Goal: Transaction & Acquisition: Book appointment/travel/reservation

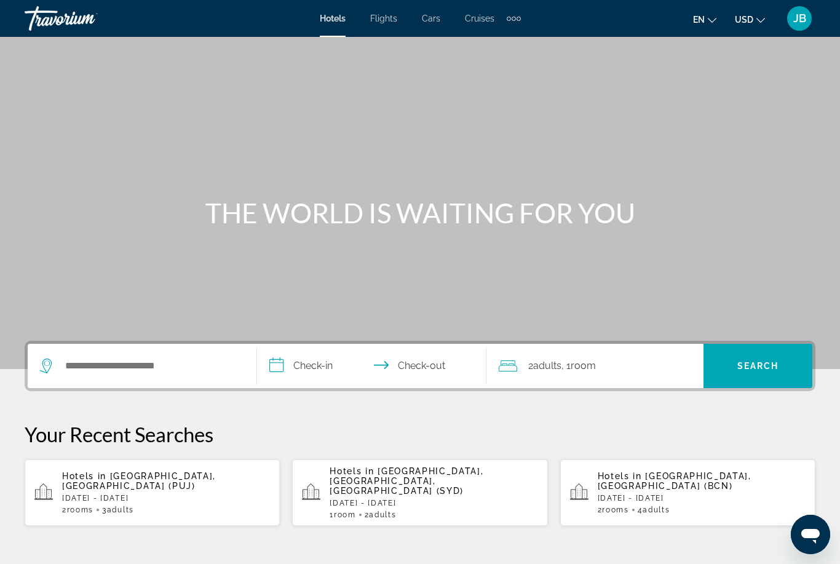
click at [89, 483] on span "[GEOGRAPHIC_DATA], [GEOGRAPHIC_DATA] (PUJ)" at bounding box center [139, 481] width 154 height 20
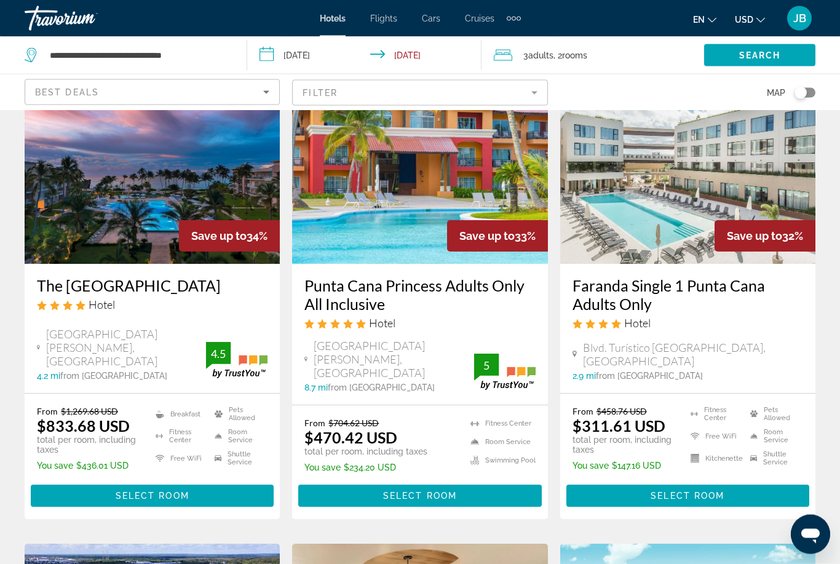
scroll to position [1031, 0]
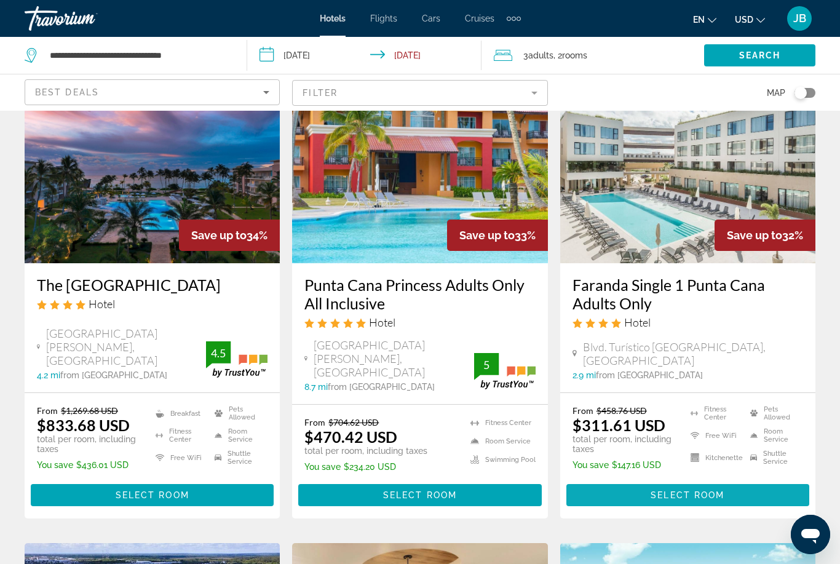
click at [632, 480] on span "Main content" at bounding box center [687, 495] width 243 height 30
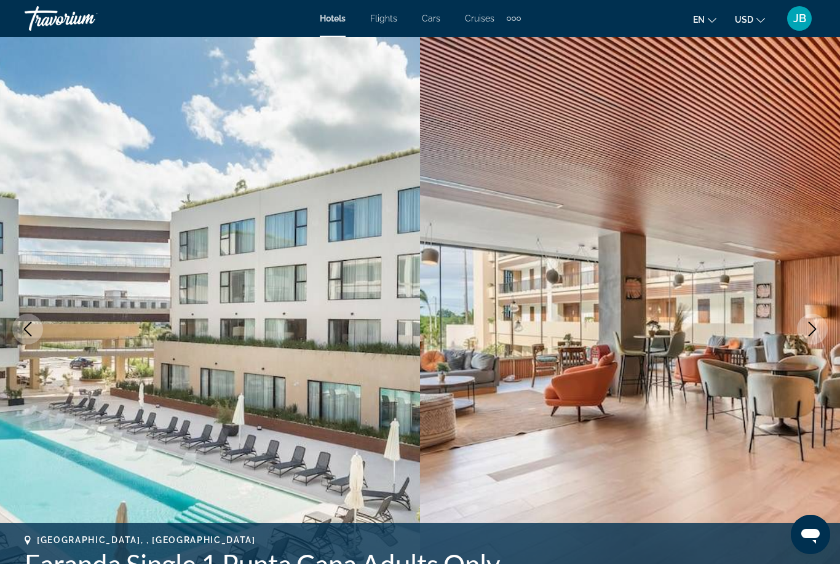
click at [89, 452] on img "Main content" at bounding box center [210, 329] width 420 height 584
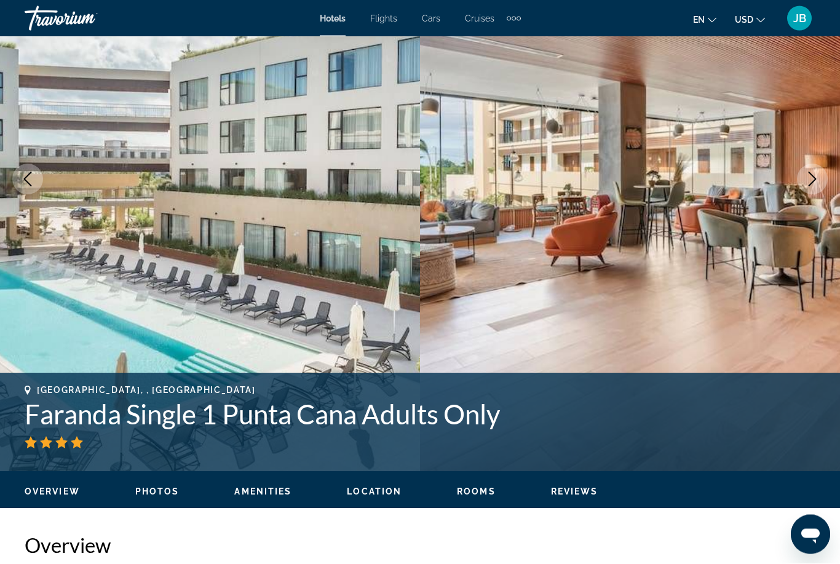
scroll to position [147, 0]
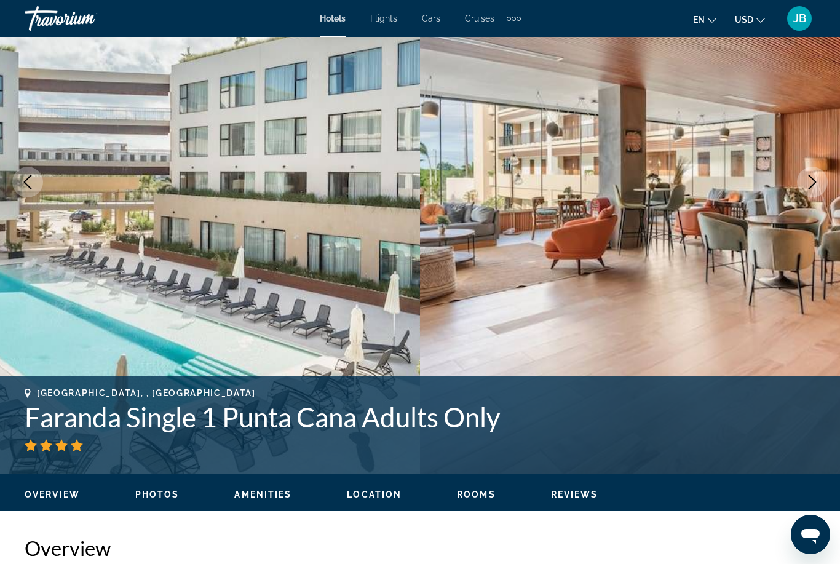
click at [820, 197] on img "Main content" at bounding box center [630, 182] width 420 height 584
click at [804, 199] on img "Main content" at bounding box center [630, 182] width 420 height 584
click at [811, 181] on icon "Next image" at bounding box center [812, 182] width 15 height 15
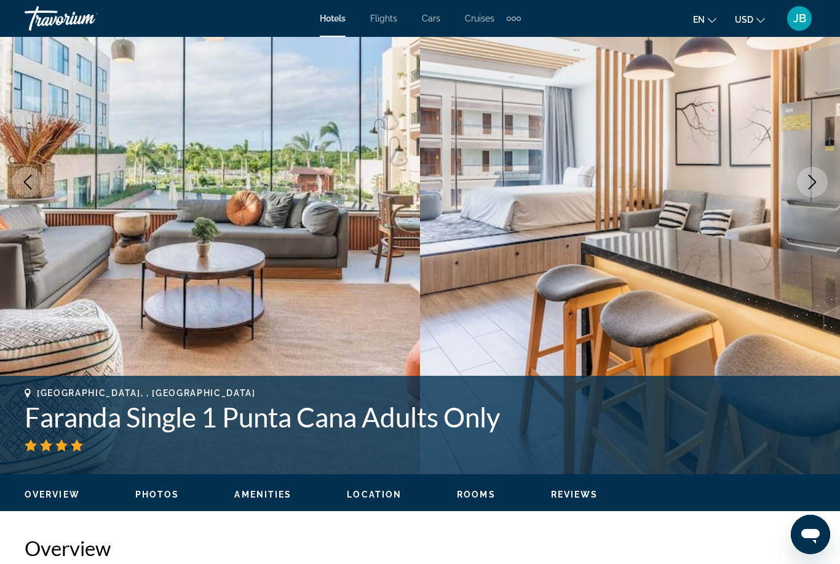
click at [809, 175] on icon "Next image" at bounding box center [812, 182] width 8 height 15
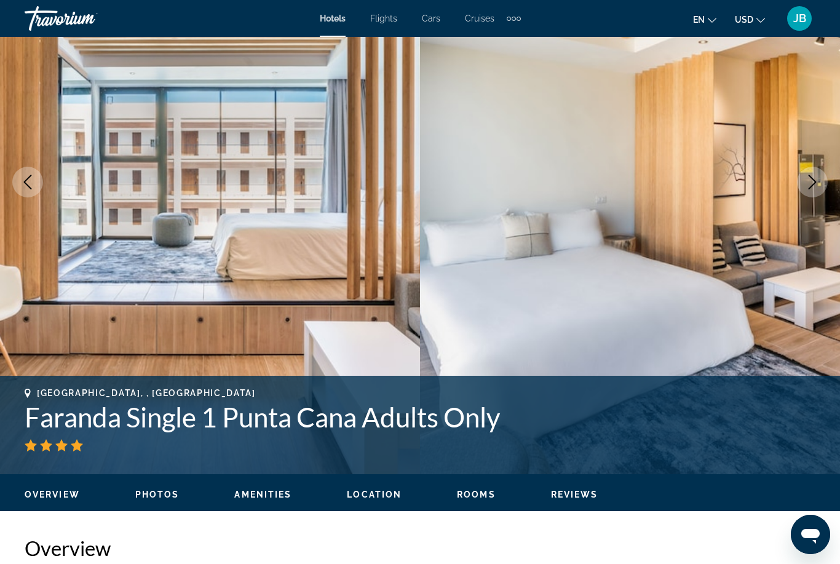
click at [812, 178] on icon "Next image" at bounding box center [812, 182] width 8 height 15
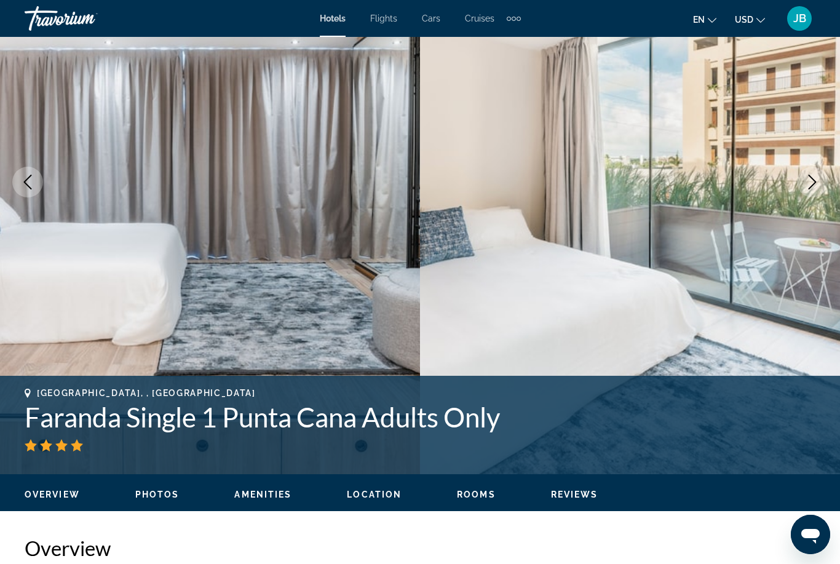
click at [806, 182] on icon "Next image" at bounding box center [812, 182] width 15 height 15
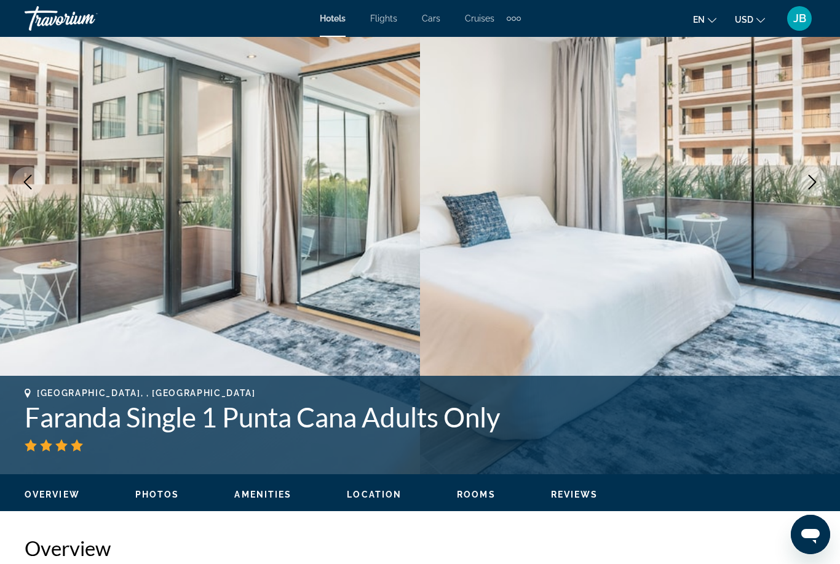
click at [801, 171] on button "Next image" at bounding box center [812, 182] width 31 height 31
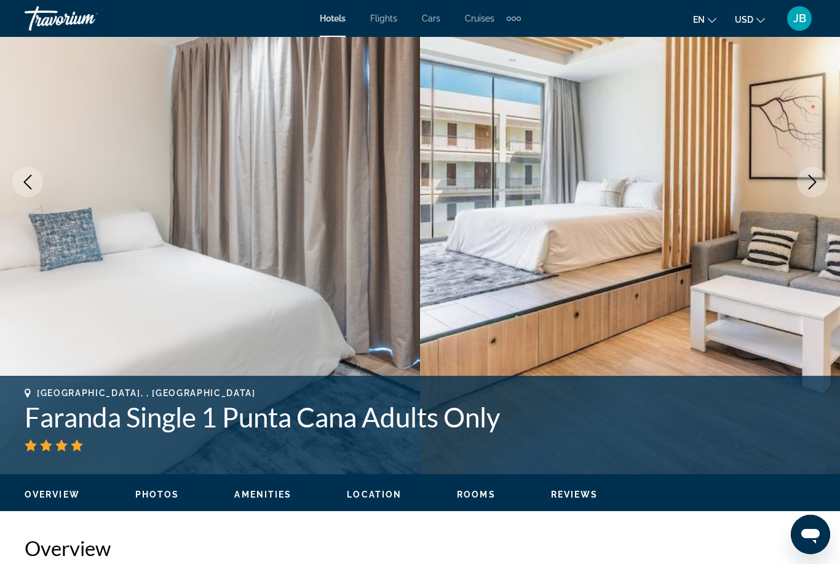
click at [804, 175] on button "Next image" at bounding box center [812, 182] width 31 height 31
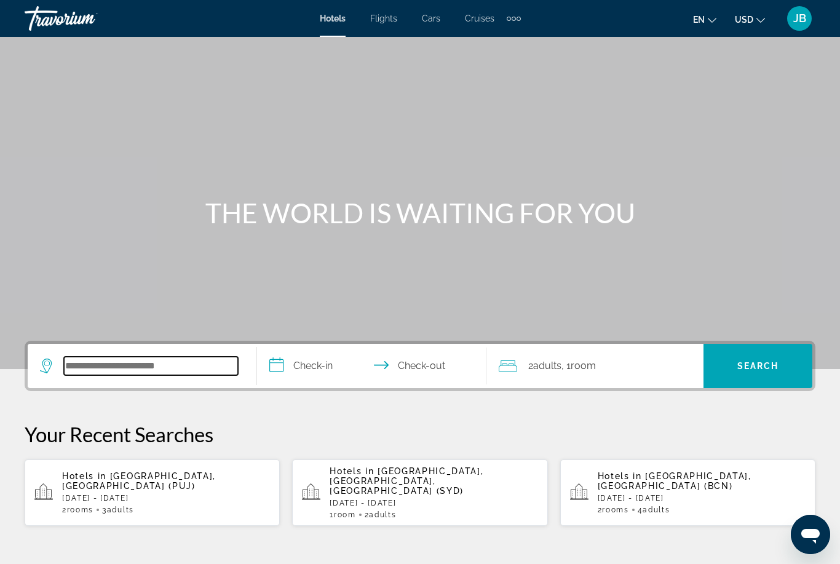
click at [92, 374] on input "Search widget" at bounding box center [151, 365] width 174 height 18
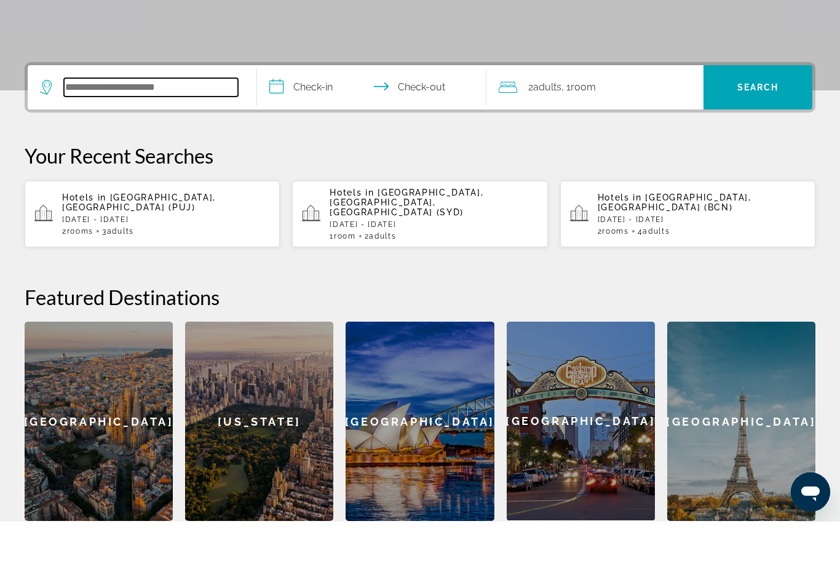
scroll to position [258, 0]
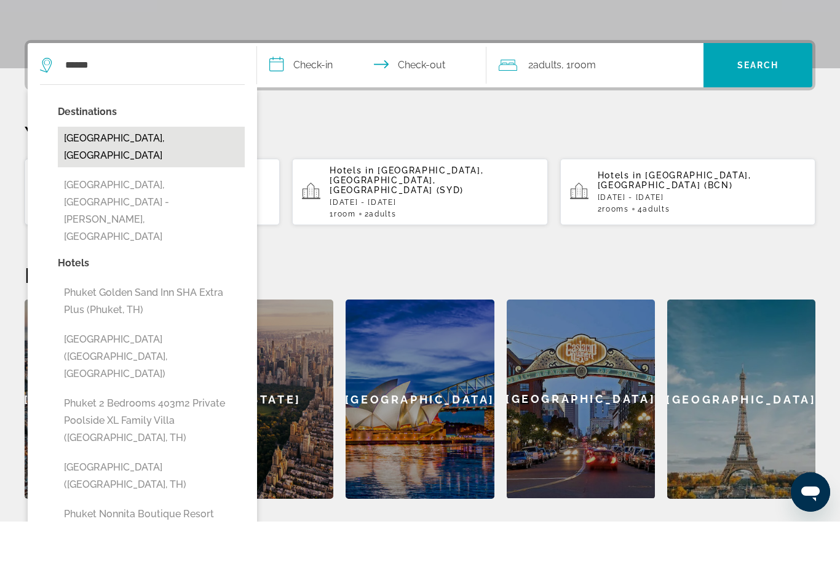
click at [69, 169] on button "[GEOGRAPHIC_DATA], [GEOGRAPHIC_DATA]" at bounding box center [151, 189] width 187 height 41
type input "**********"
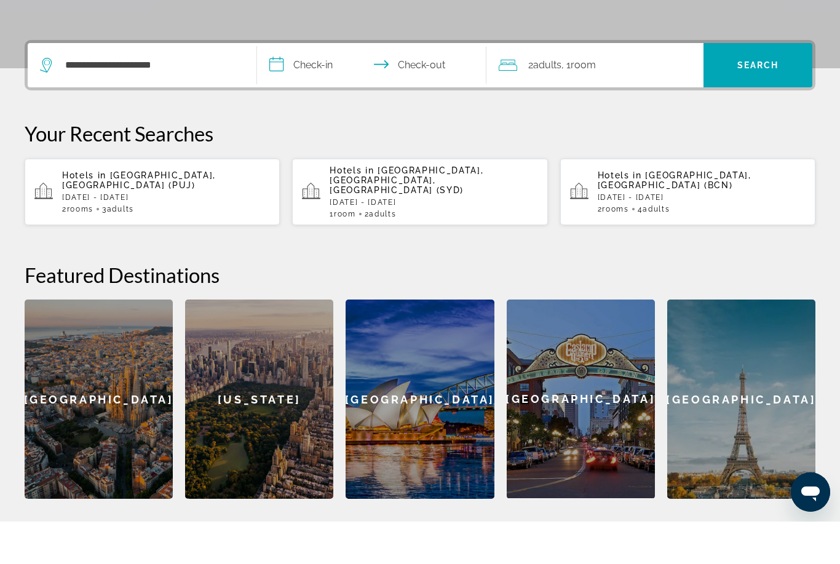
click at [309, 85] on input "**********" at bounding box center [374, 109] width 234 height 48
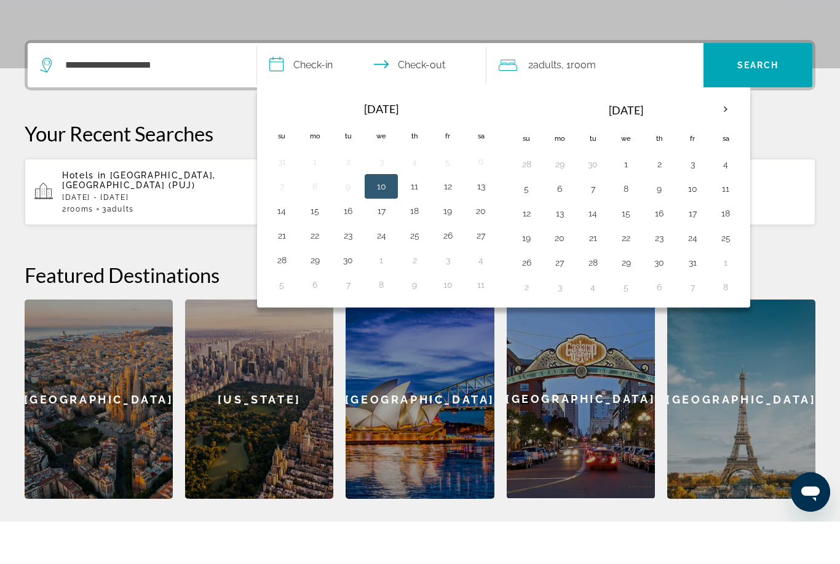
scroll to position [301, 0]
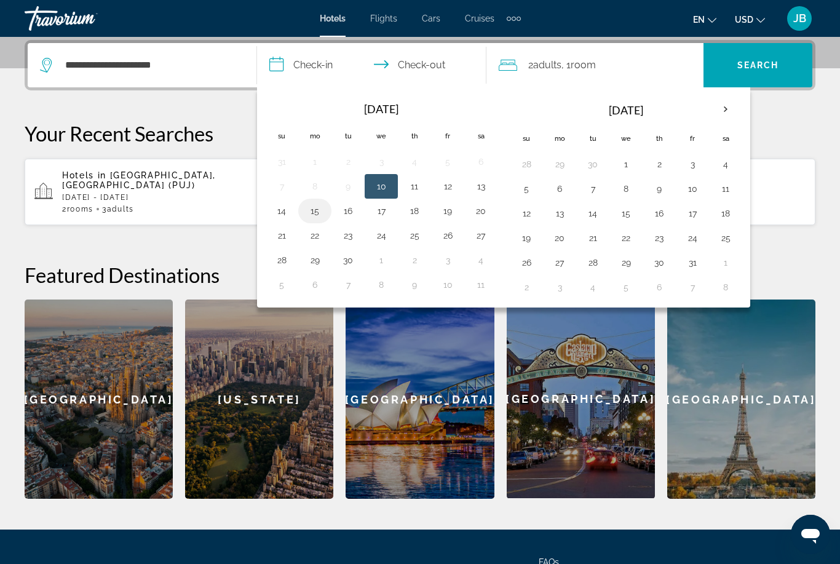
click at [317, 218] on button "15" at bounding box center [315, 210] width 20 height 17
click at [317, 235] on button "22" at bounding box center [315, 235] width 20 height 17
type input "**********"
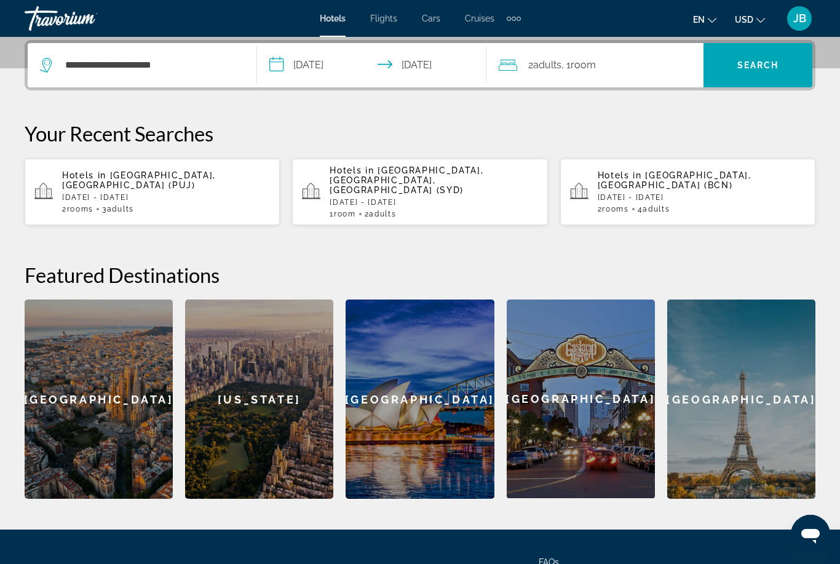
click at [622, 61] on div "2 Adult Adults , 1 Room rooms" at bounding box center [600, 65] width 205 height 17
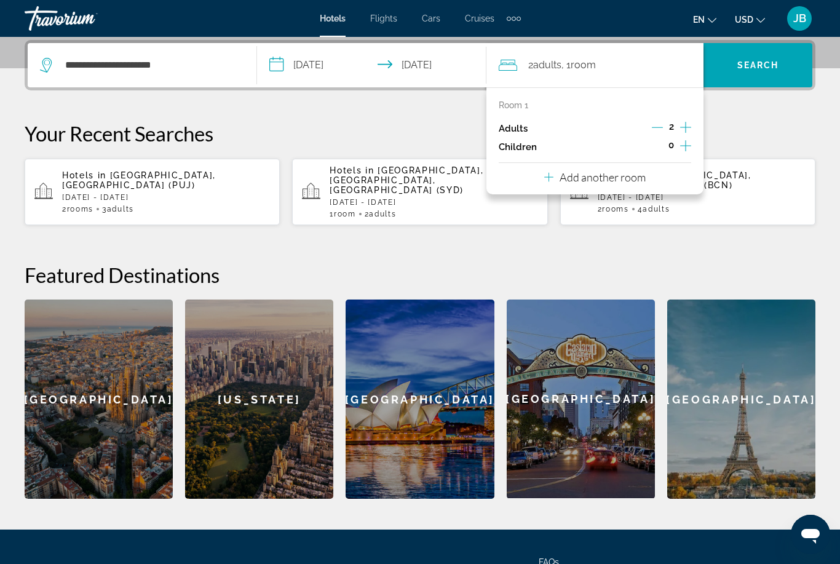
click at [571, 170] on p "Add another room" at bounding box center [602, 177] width 86 height 14
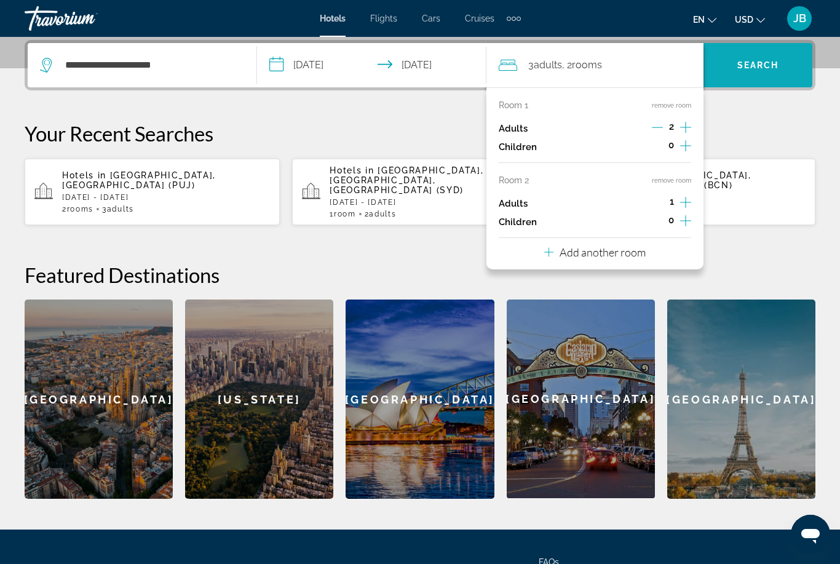
click at [747, 50] on span "Search widget" at bounding box center [757, 65] width 109 height 44
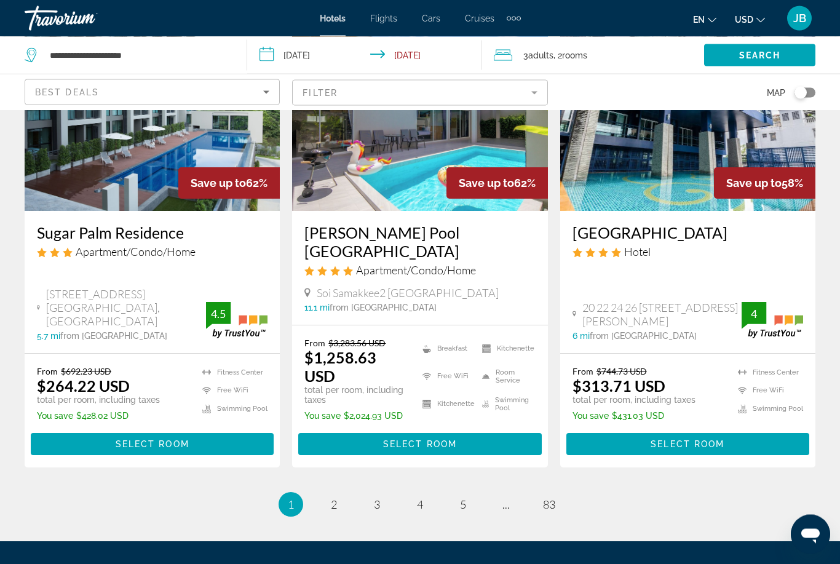
scroll to position [1595, 0]
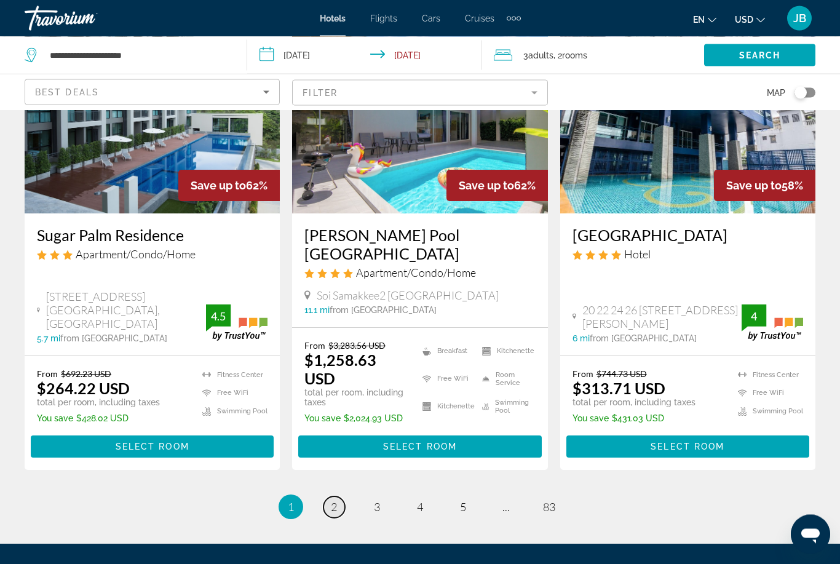
click at [331, 500] on span "2" at bounding box center [334, 507] width 6 height 14
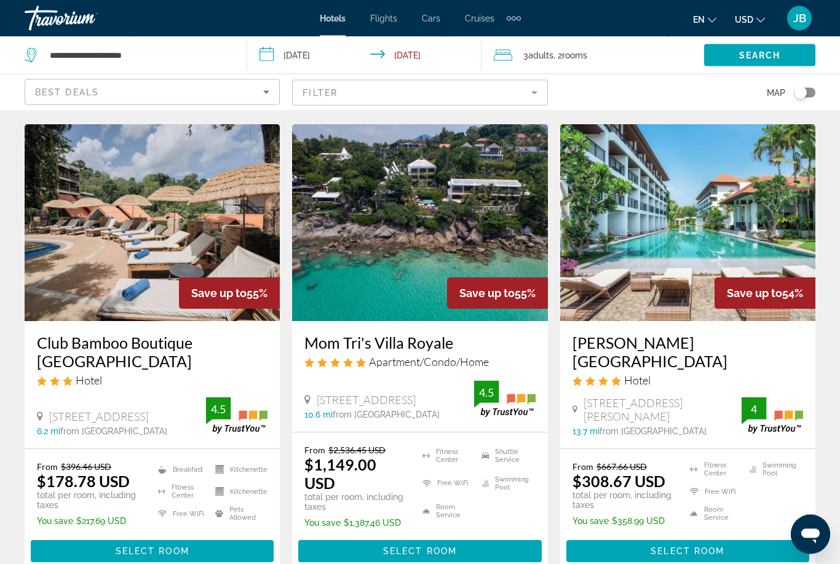
scroll to position [473, 0]
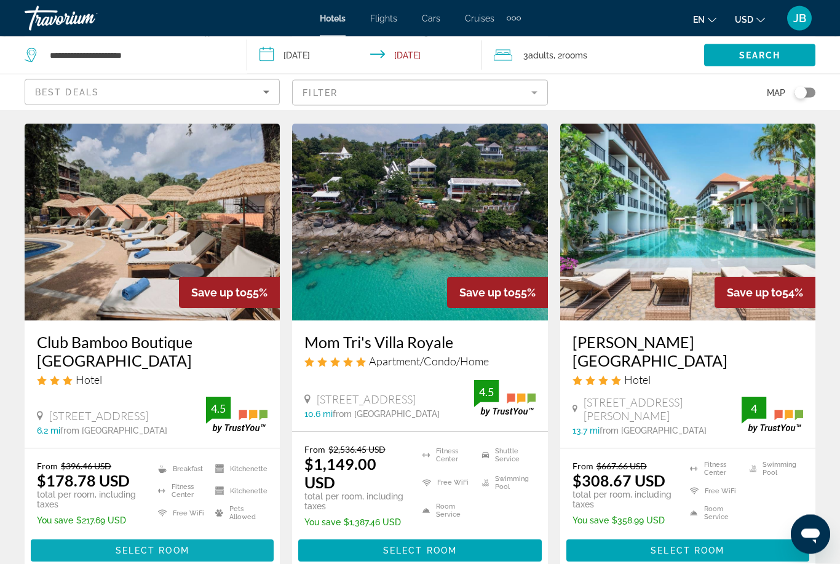
click at [95, 556] on span "Main content" at bounding box center [152, 551] width 243 height 30
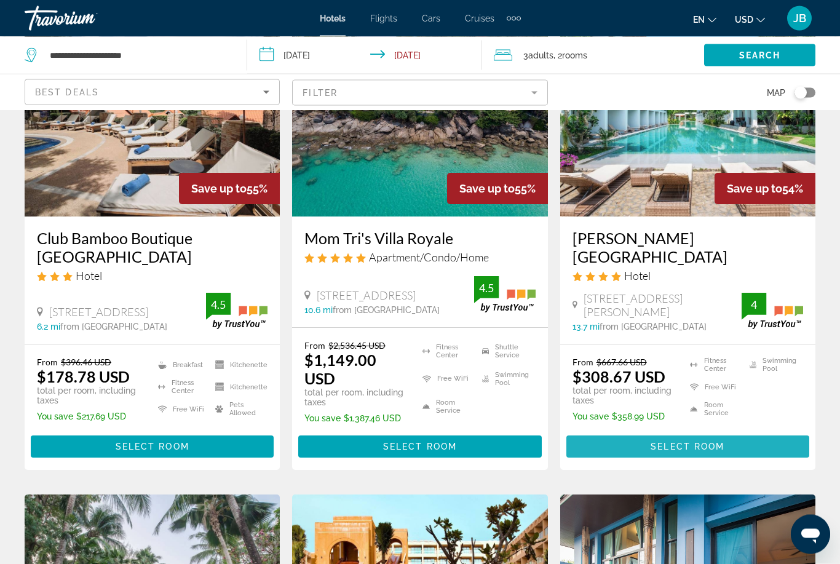
scroll to position [577, 0]
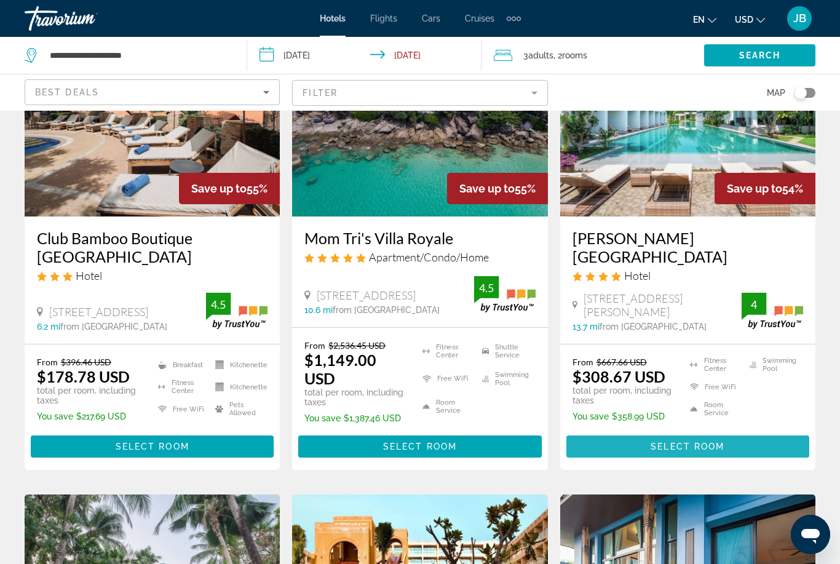
click at [749, 460] on span "Main content" at bounding box center [687, 446] width 243 height 30
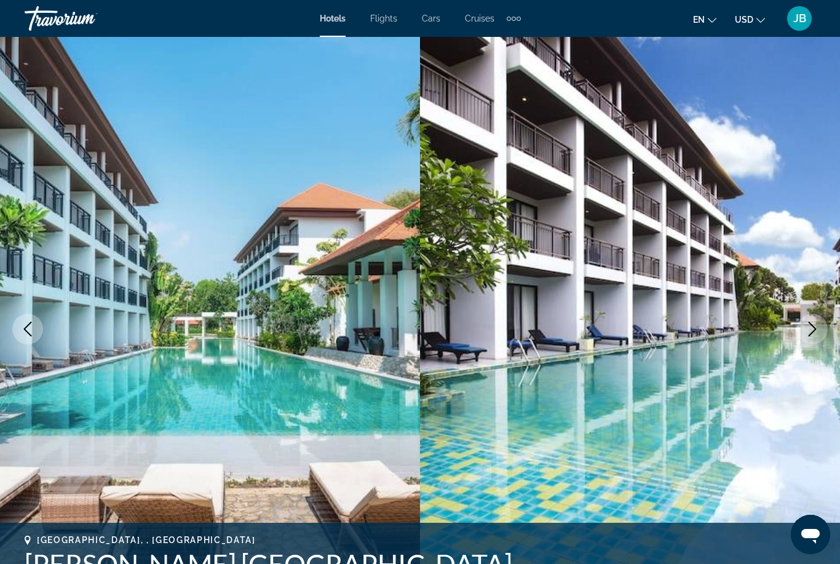
click at [809, 333] on icon "Next image" at bounding box center [812, 328] width 15 height 15
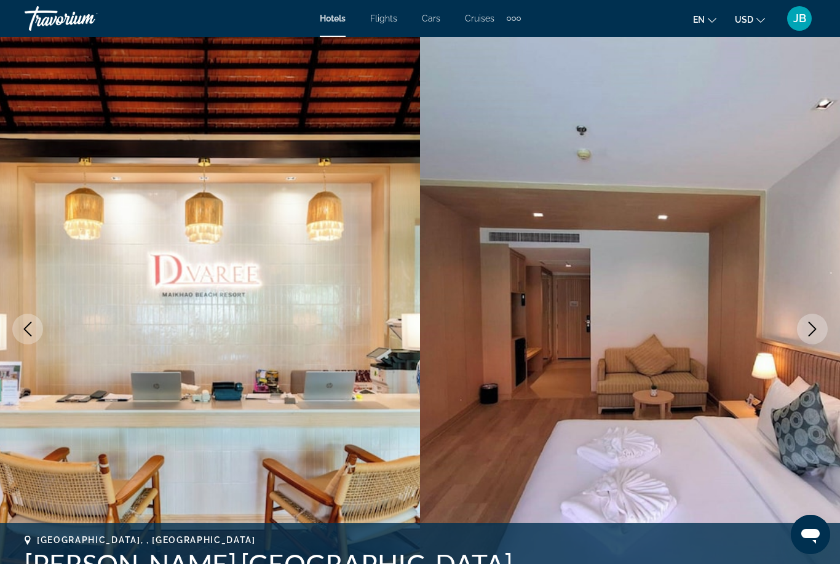
click at [810, 334] on icon "Next image" at bounding box center [812, 328] width 8 height 15
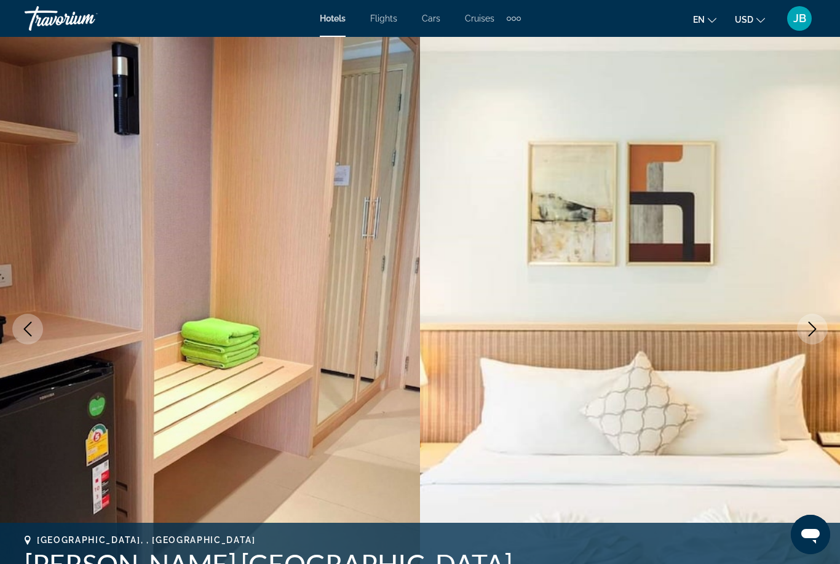
click at [811, 331] on icon "Next image" at bounding box center [812, 328] width 15 height 15
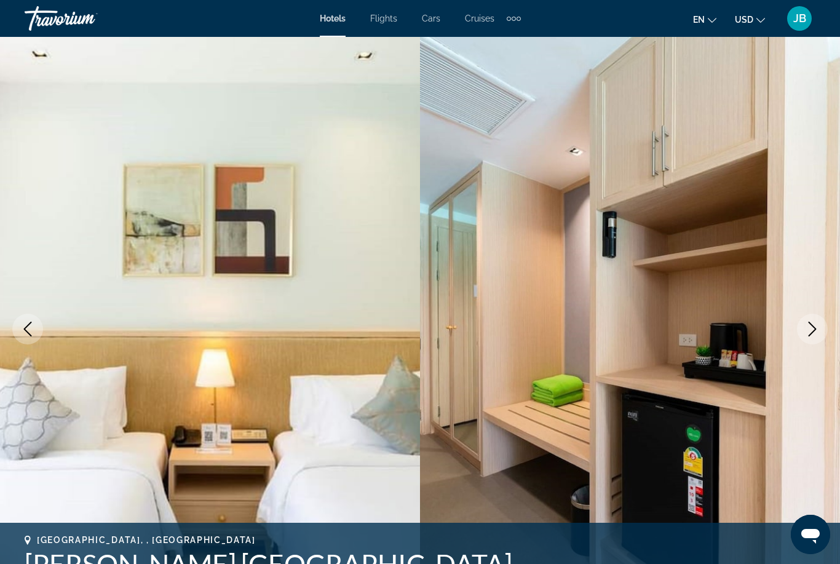
click at [812, 331] on icon "Next image" at bounding box center [812, 328] width 15 height 15
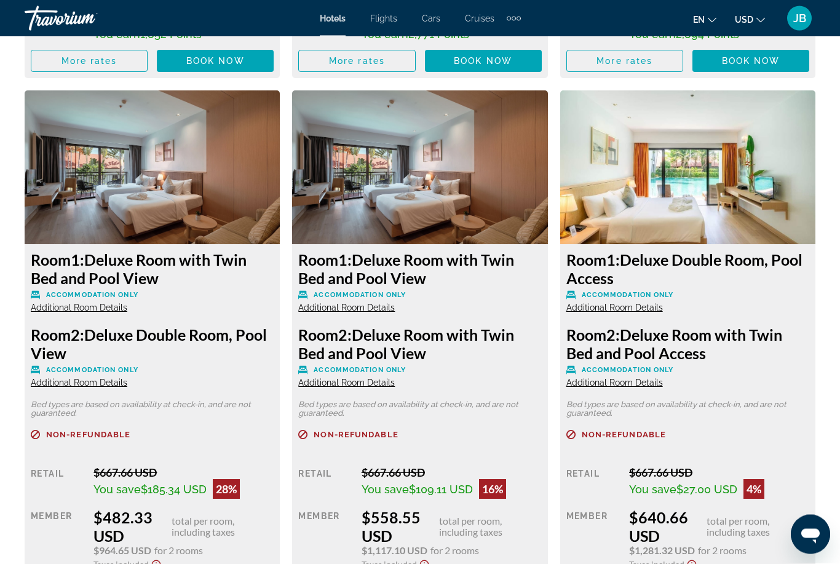
scroll to position [2416, 0]
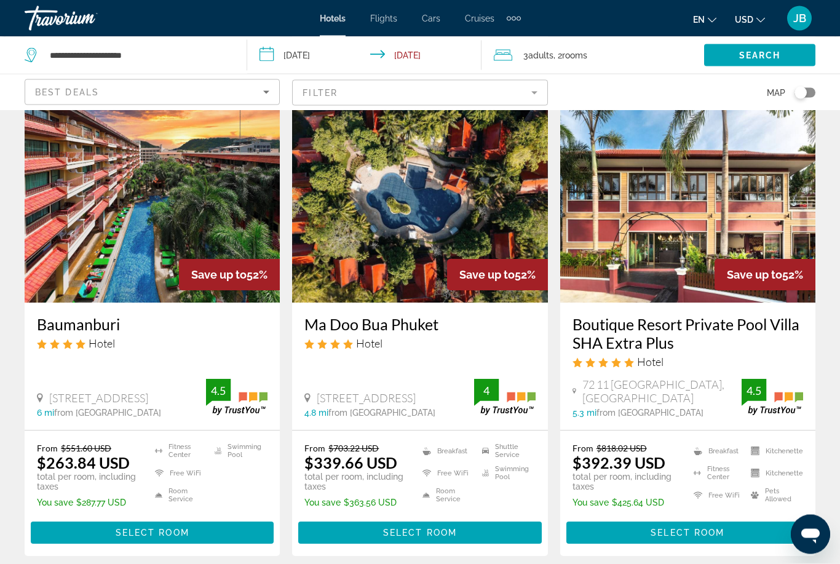
scroll to position [1440, 0]
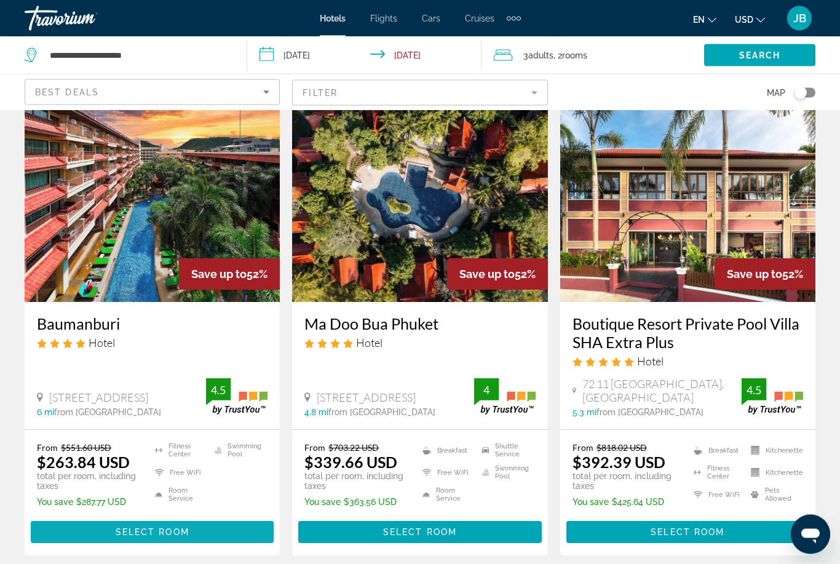
click at [58, 537] on span "Main content" at bounding box center [152, 532] width 243 height 30
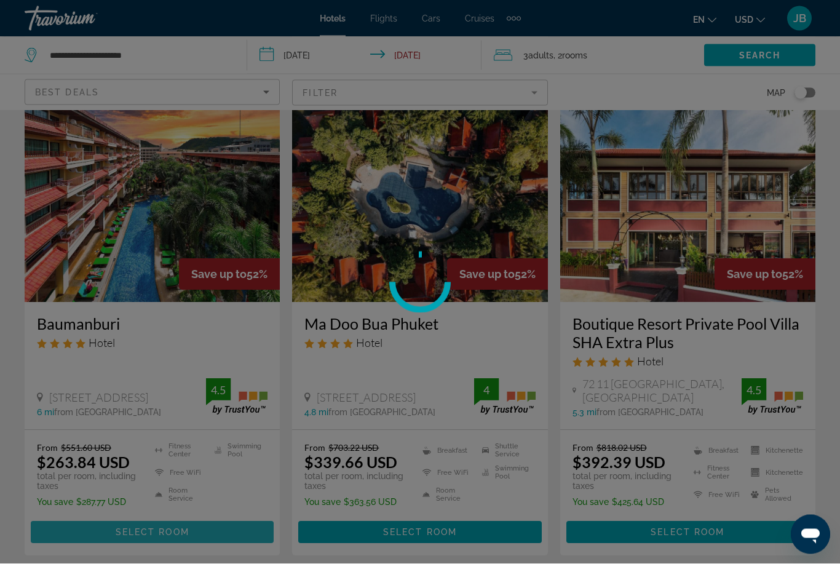
scroll to position [1441, 0]
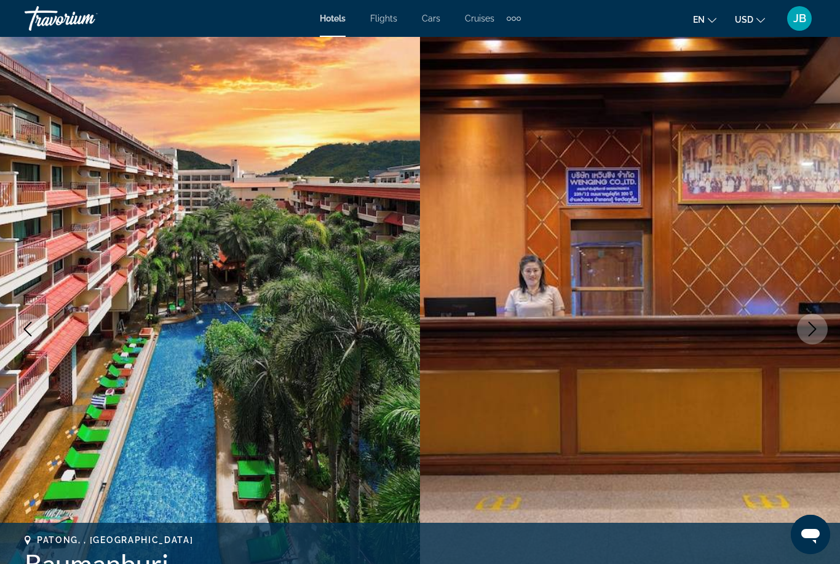
click at [820, 334] on button "Next image" at bounding box center [812, 328] width 31 height 31
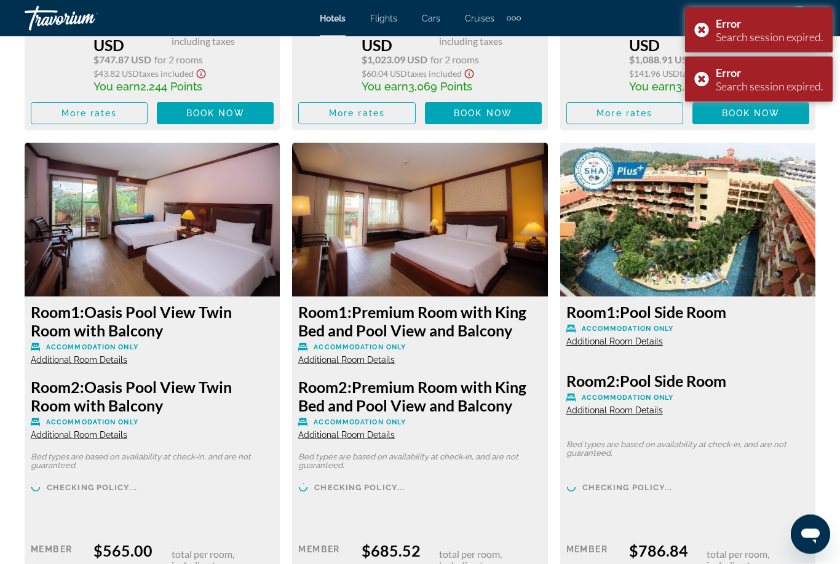
scroll to position [2899, 0]
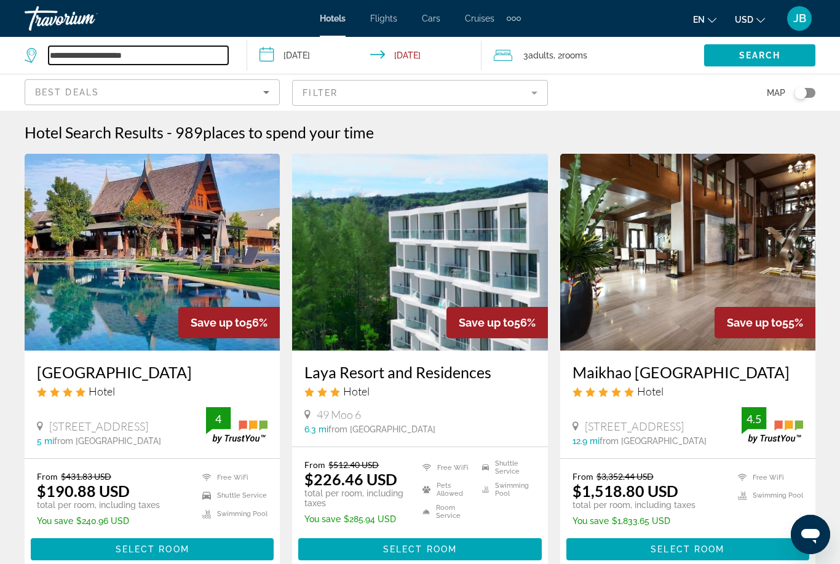
click at [125, 55] on input "**********" at bounding box center [138, 55] width 179 height 18
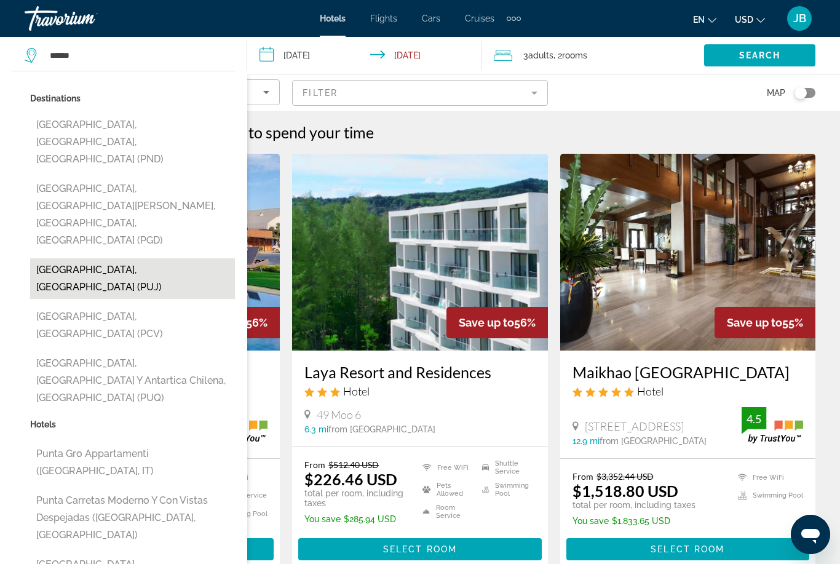
click at [53, 258] on button "[GEOGRAPHIC_DATA], [GEOGRAPHIC_DATA] (PUJ)" at bounding box center [132, 278] width 205 height 41
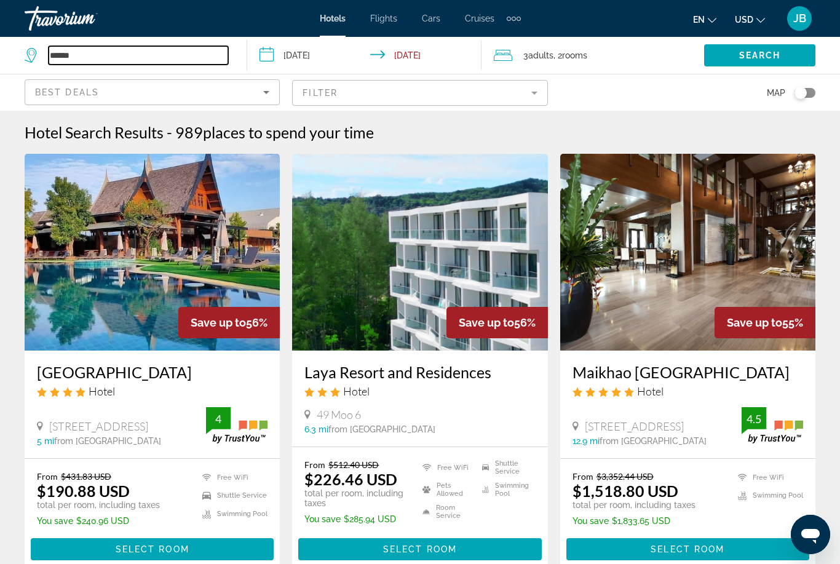
type input "**********"
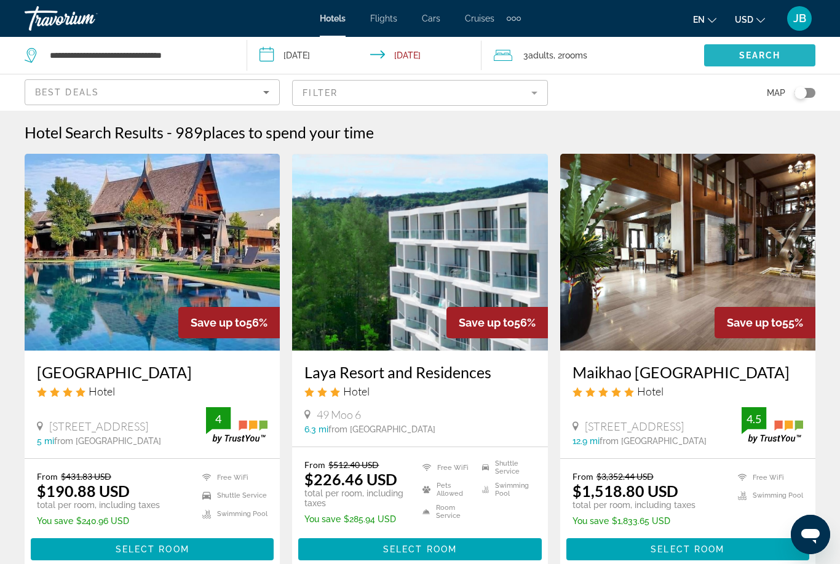
click at [736, 57] on span "Search widget" at bounding box center [759, 56] width 111 height 30
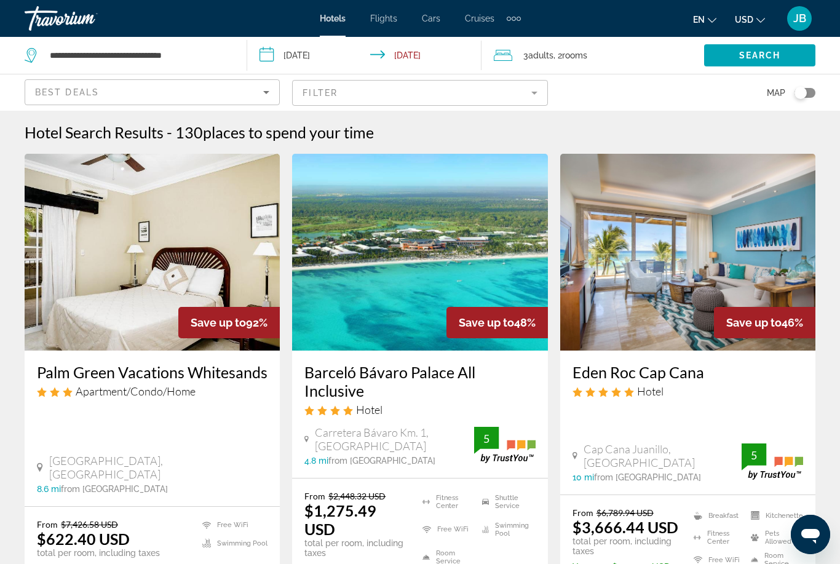
click at [545, 50] on span "Adults" at bounding box center [540, 55] width 25 height 10
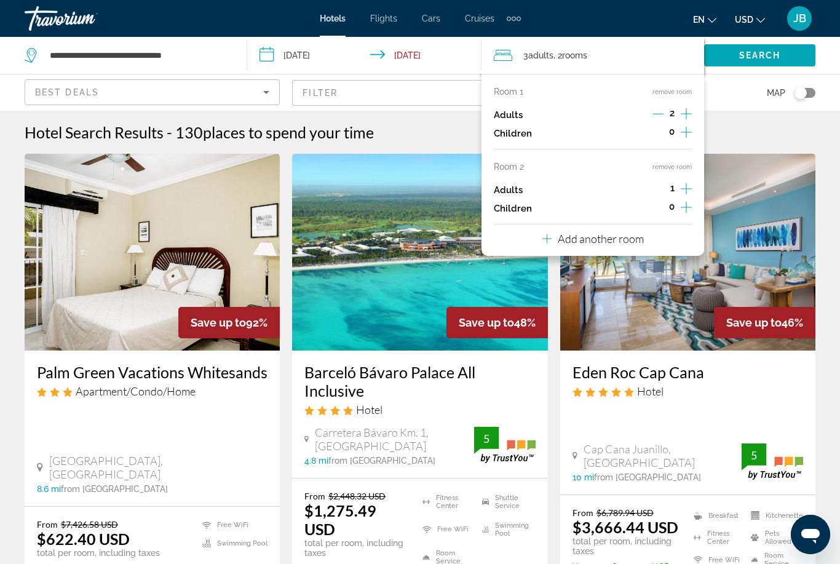
click at [677, 165] on button "remove room" at bounding box center [671, 167] width 39 height 8
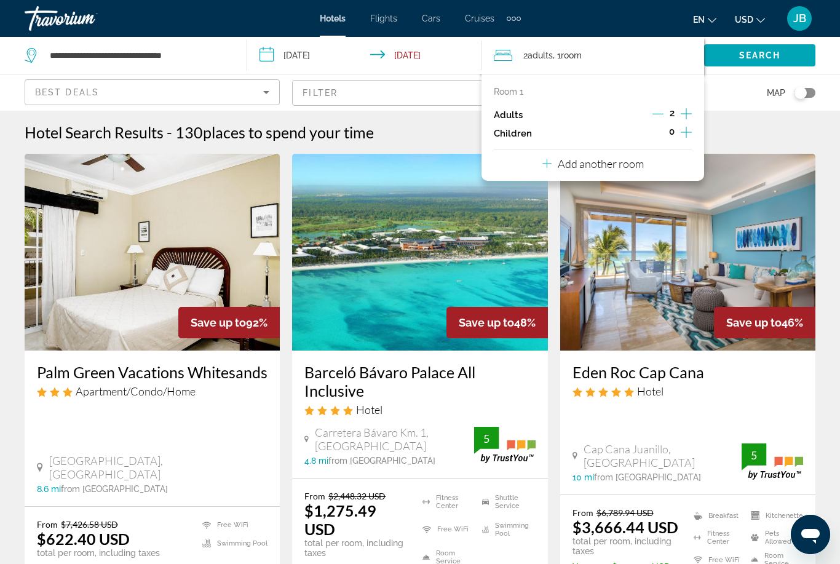
click at [688, 101] on div "Room 1 Adults 2 Children 0" at bounding box center [593, 115] width 198 height 56
click at [681, 106] on icon "Increment adults" at bounding box center [685, 113] width 11 height 15
click at [749, 56] on span "Search" at bounding box center [760, 55] width 42 height 10
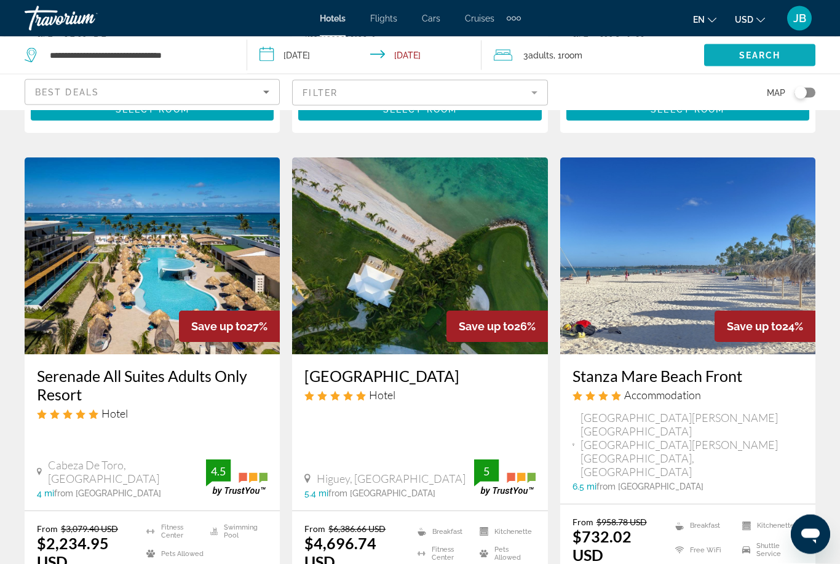
scroll to position [1498, 0]
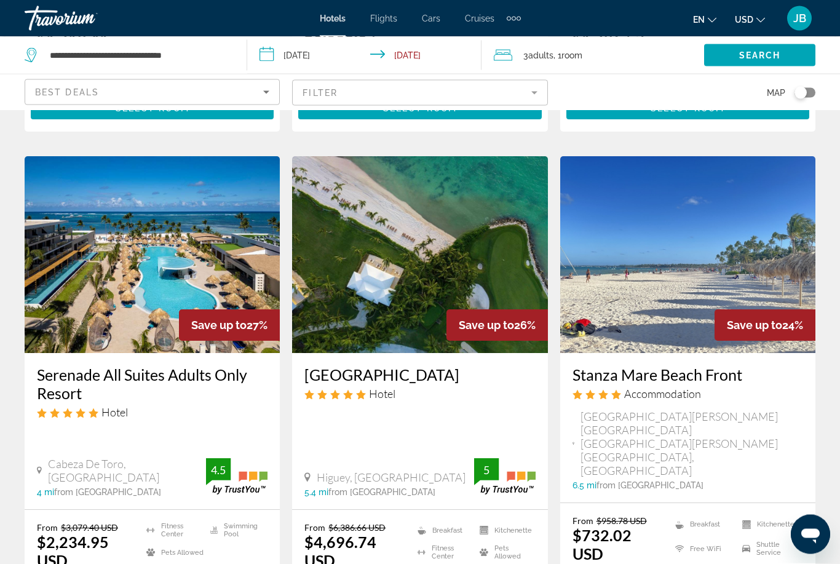
click at [629, 366] on h3 "Stanza Mare Beach Front" at bounding box center [687, 375] width 230 height 18
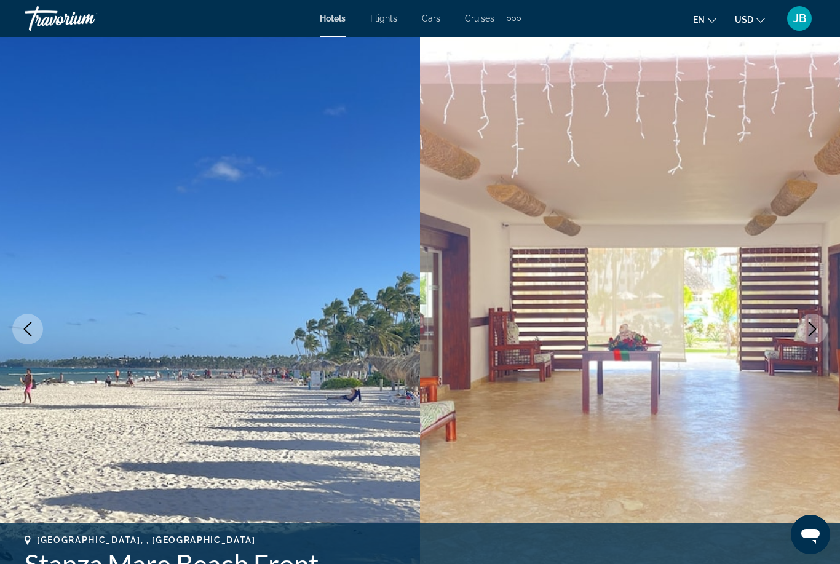
click at [800, 330] on button "Next image" at bounding box center [812, 328] width 31 height 31
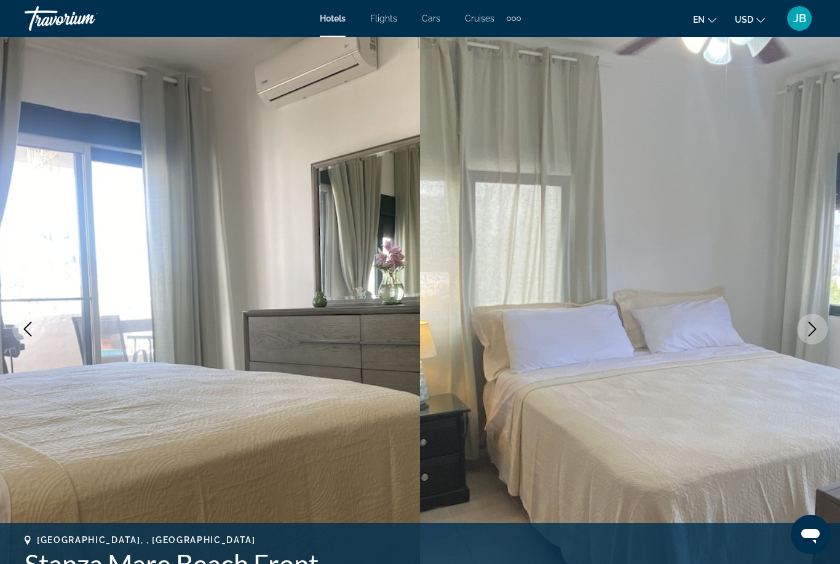
click at [805, 337] on button "Next image" at bounding box center [812, 328] width 31 height 31
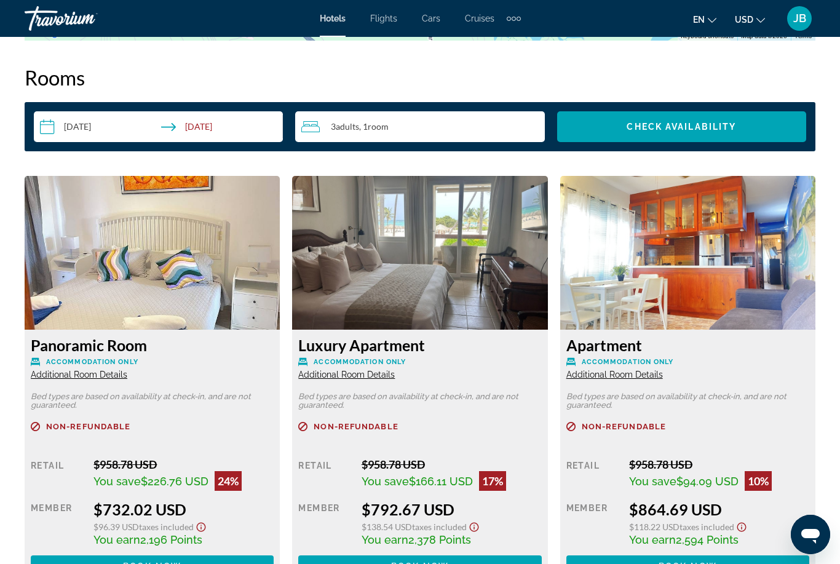
scroll to position [1763, 0]
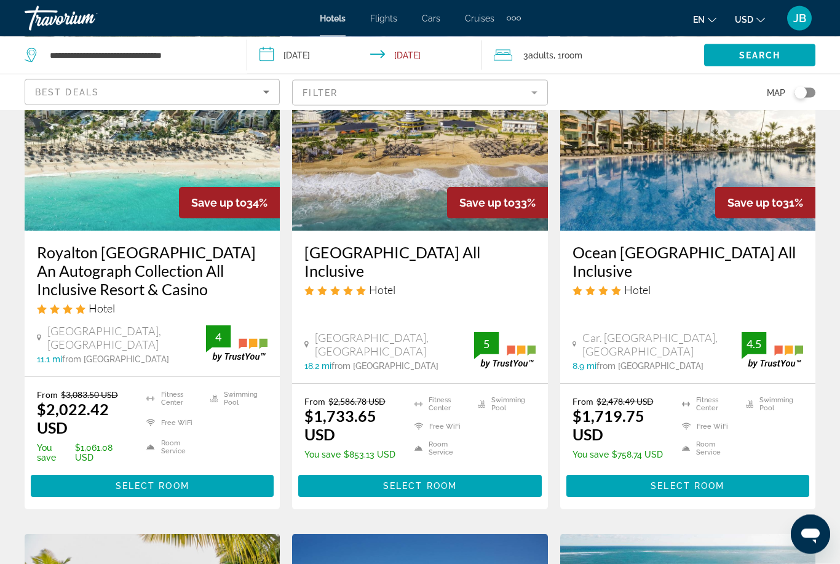
scroll to position [615, 0]
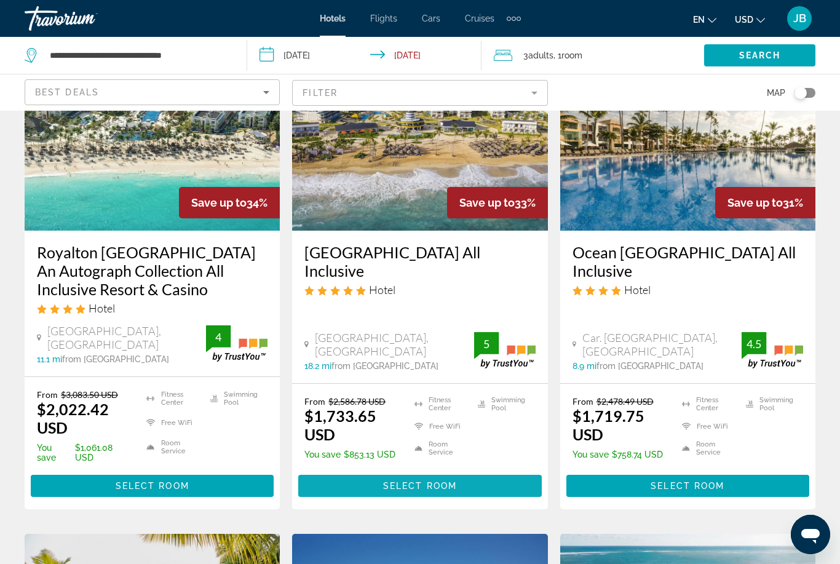
click at [356, 471] on span "Main content" at bounding box center [419, 486] width 243 height 30
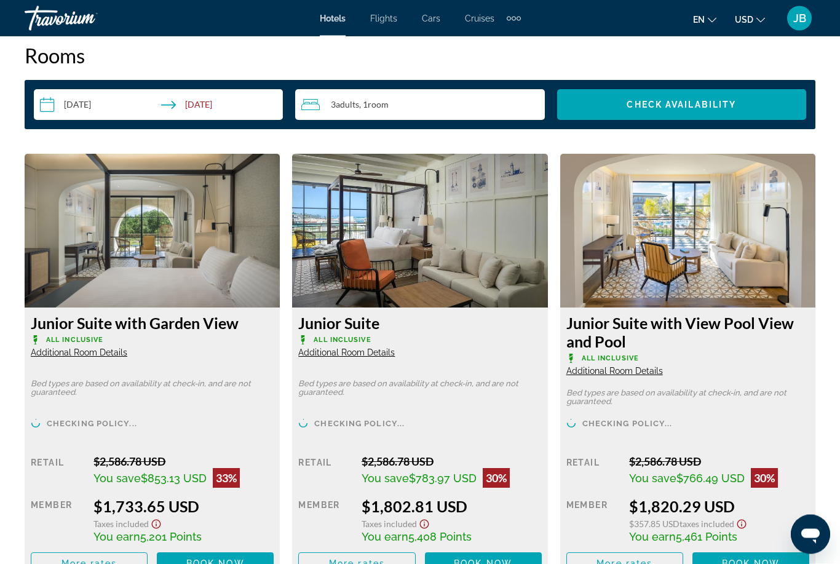
scroll to position [1731, 0]
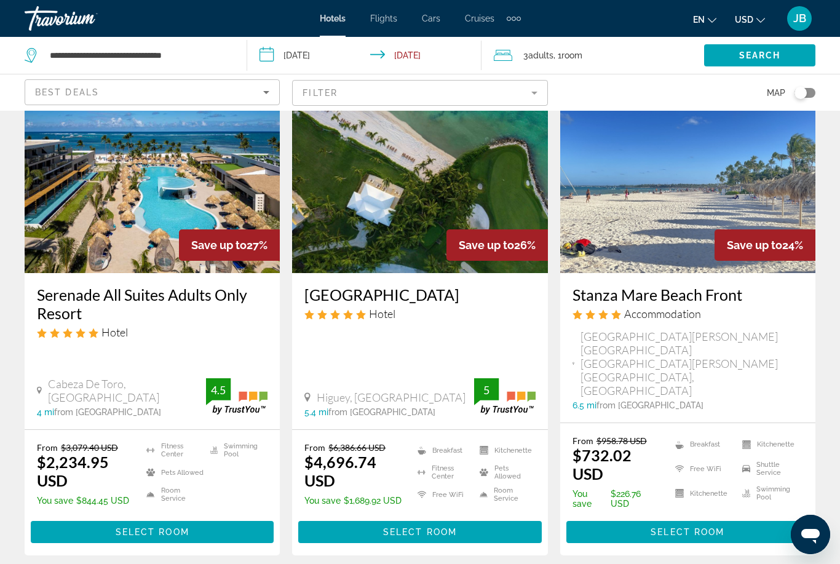
scroll to position [1698, 0]
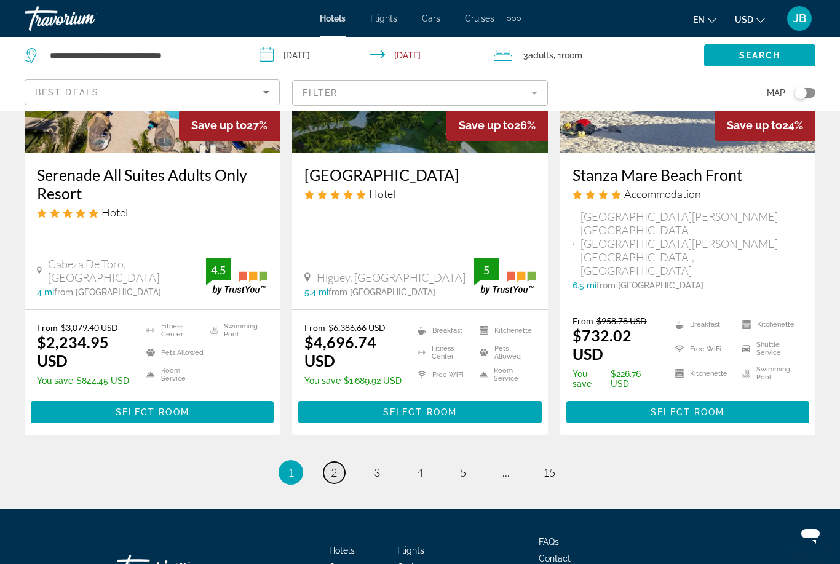
click at [332, 465] on span "2" at bounding box center [334, 472] width 6 height 14
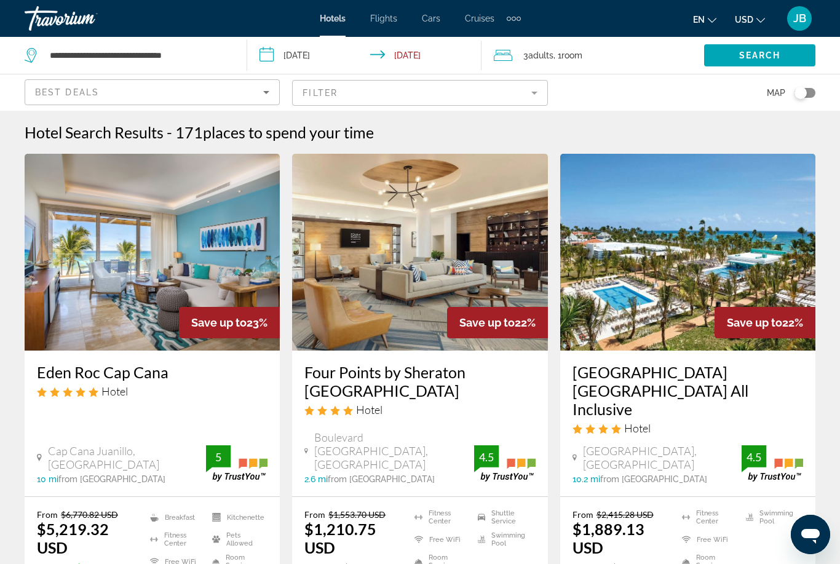
click at [534, 55] on span "Adults" at bounding box center [540, 55] width 25 height 10
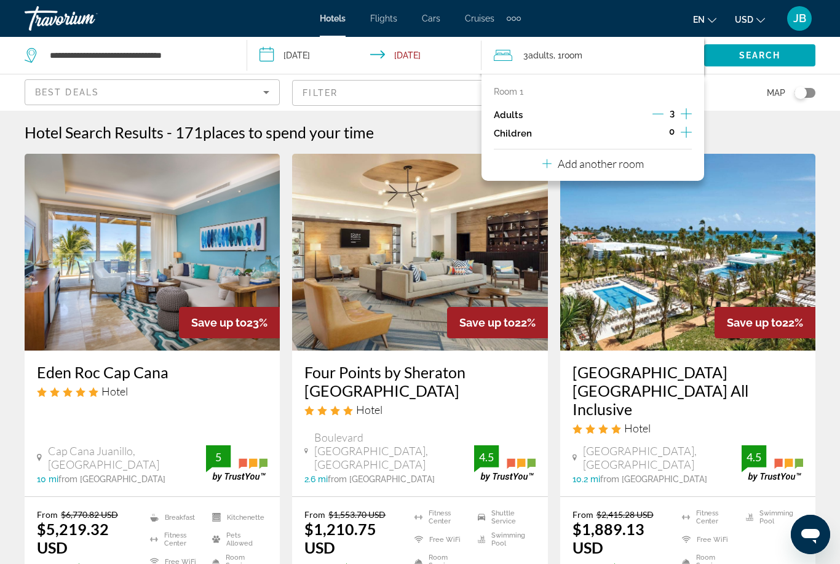
click at [613, 163] on p "Add another room" at bounding box center [600, 164] width 86 height 14
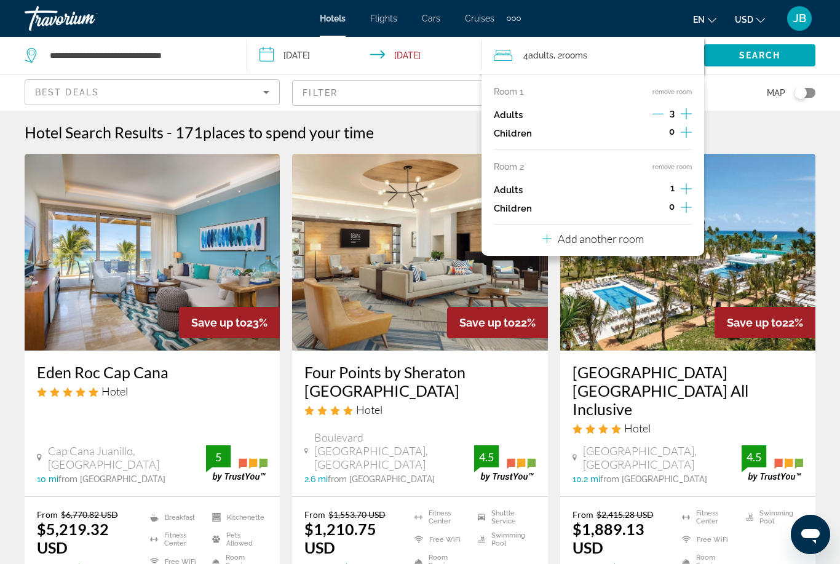
click at [685, 185] on icon "Increment adults" at bounding box center [685, 188] width 11 height 15
click at [656, 188] on icon "Decrement adults" at bounding box center [657, 188] width 11 height 11
click at [653, 111] on icon "Decrement adults" at bounding box center [657, 113] width 11 height 11
click at [743, 46] on span "Search widget" at bounding box center [759, 56] width 111 height 30
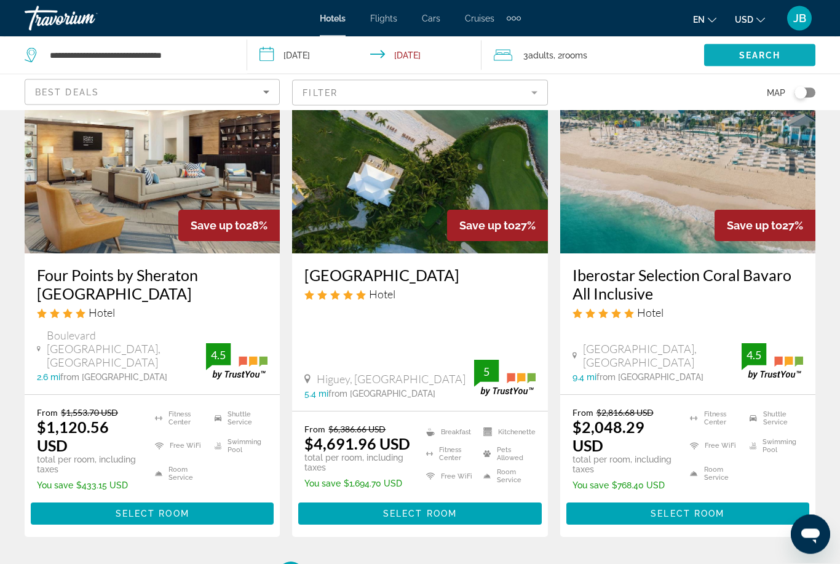
scroll to position [1587, 0]
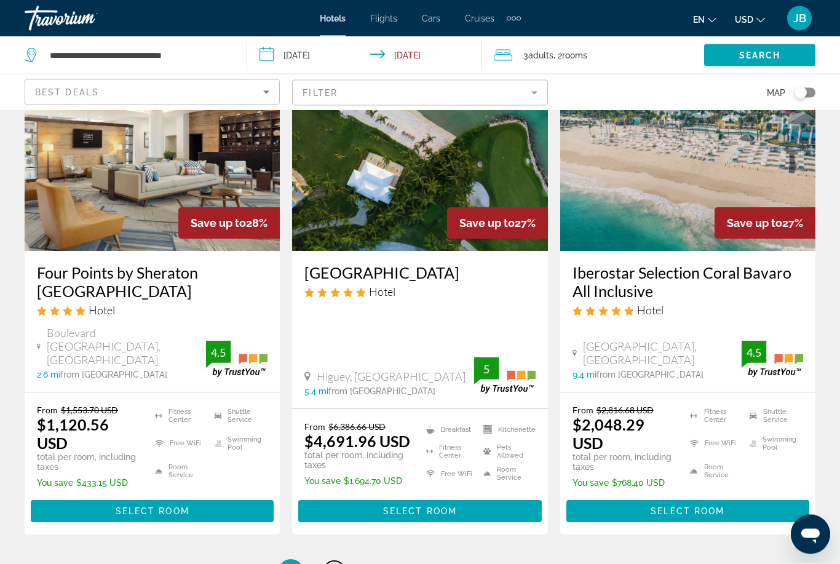
click at [334, 563] on span "2" at bounding box center [334, 572] width 6 height 14
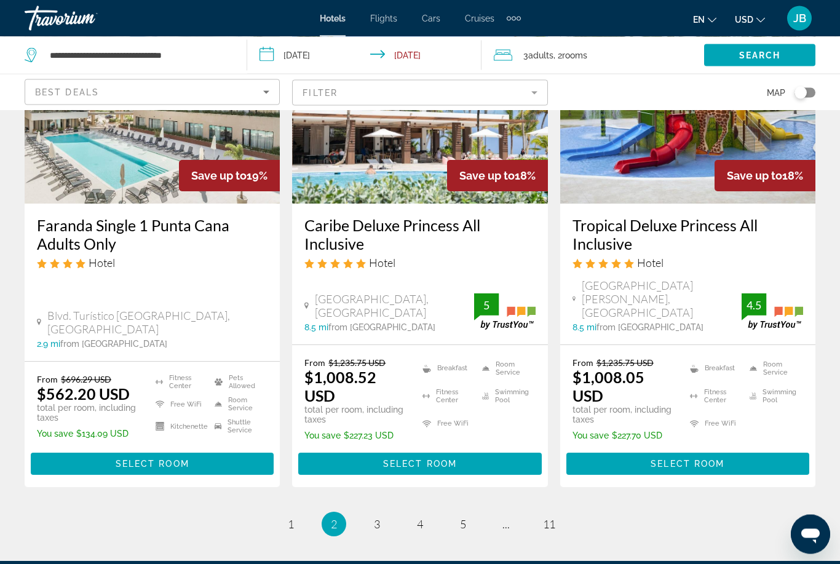
scroll to position [1714, 0]
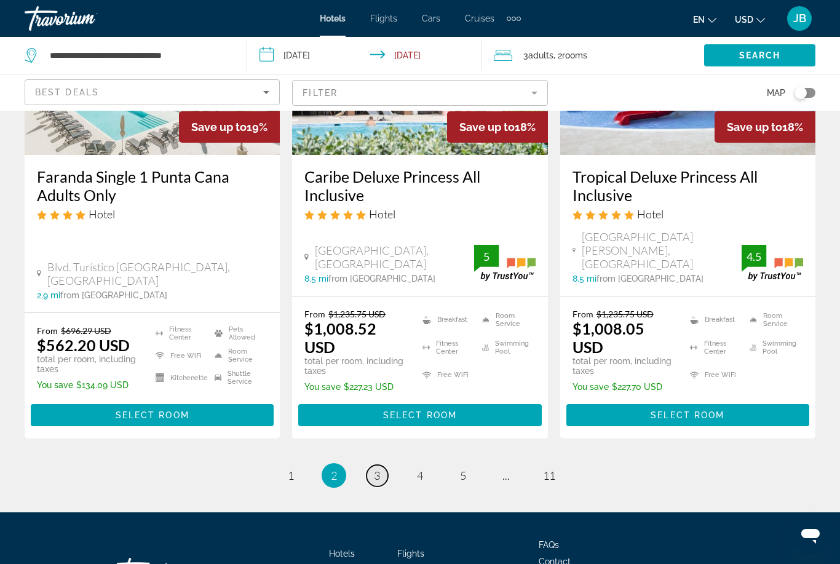
click at [382, 465] on link "page 3" at bounding box center [377, 476] width 22 height 22
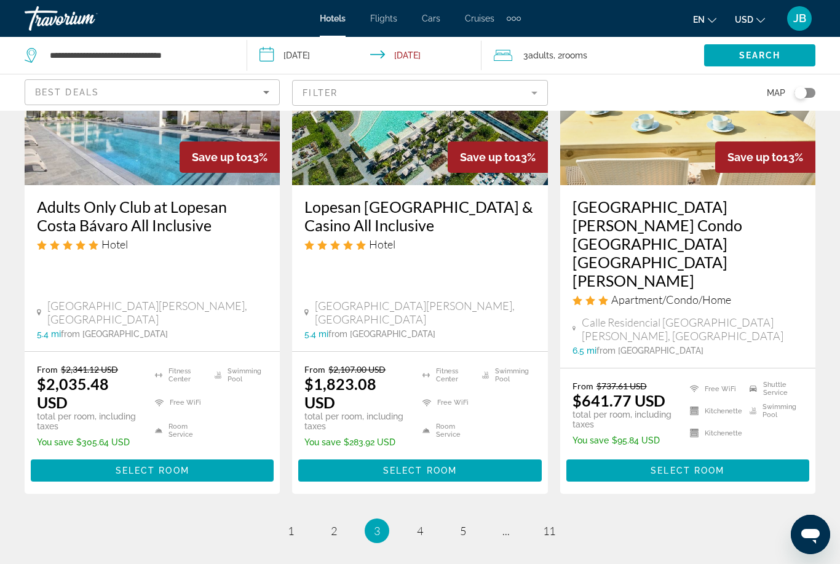
scroll to position [1674, 0]
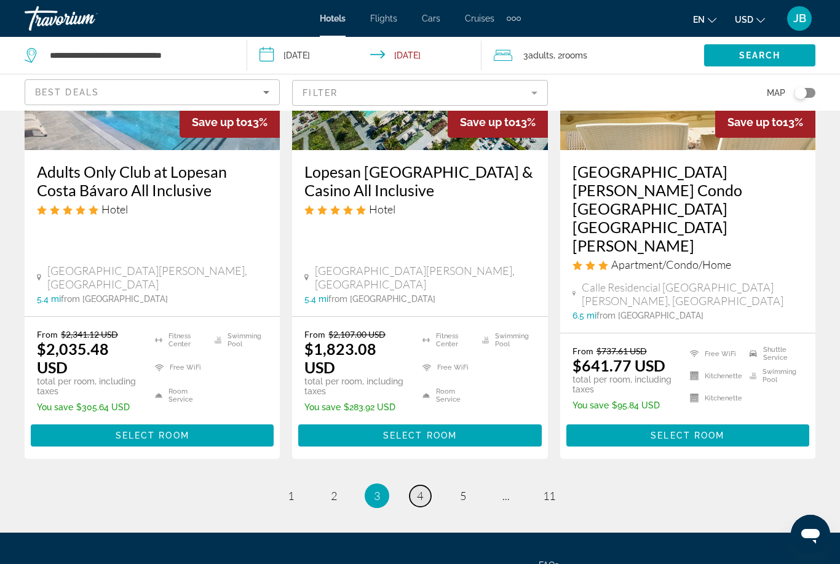
click at [423, 489] on span "4" at bounding box center [420, 496] width 6 height 14
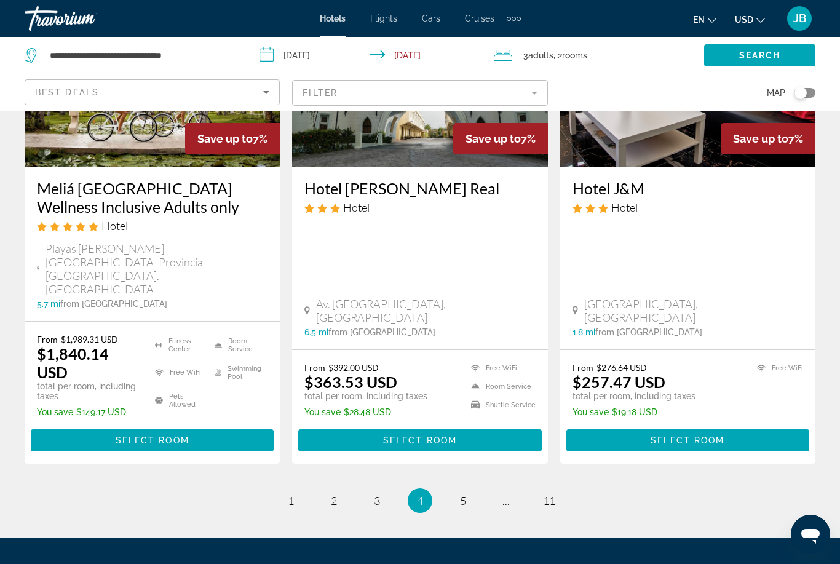
scroll to position [1647, 0]
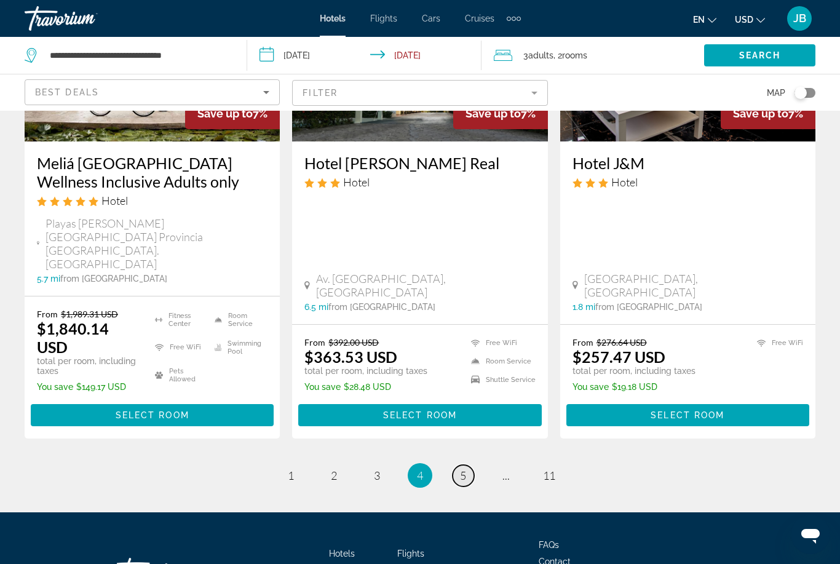
click at [464, 468] on span "5" at bounding box center [463, 475] width 6 height 14
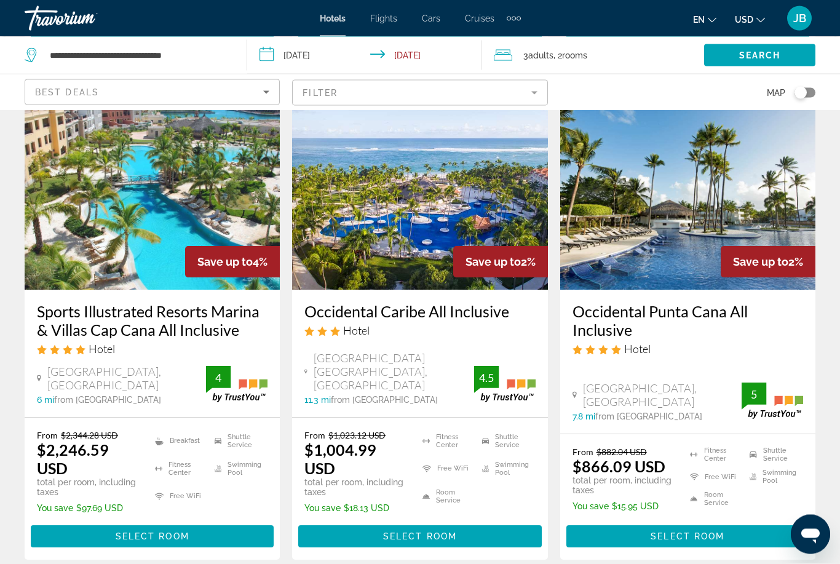
scroll to position [535, 0]
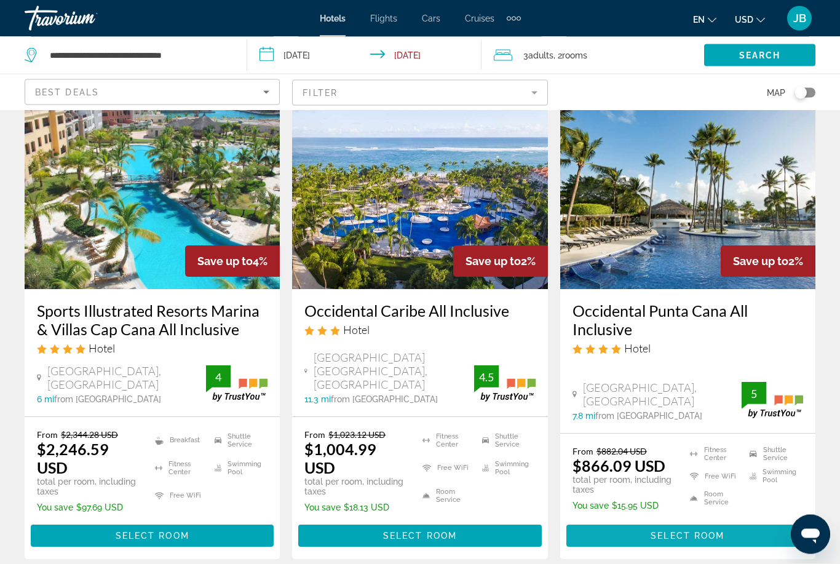
click at [641, 522] on span "Main content" at bounding box center [687, 536] width 243 height 30
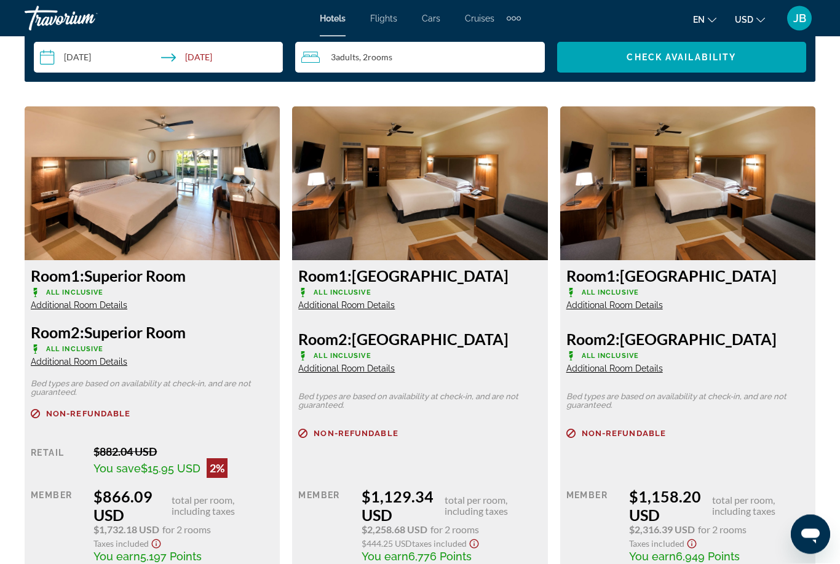
scroll to position [1843, 0]
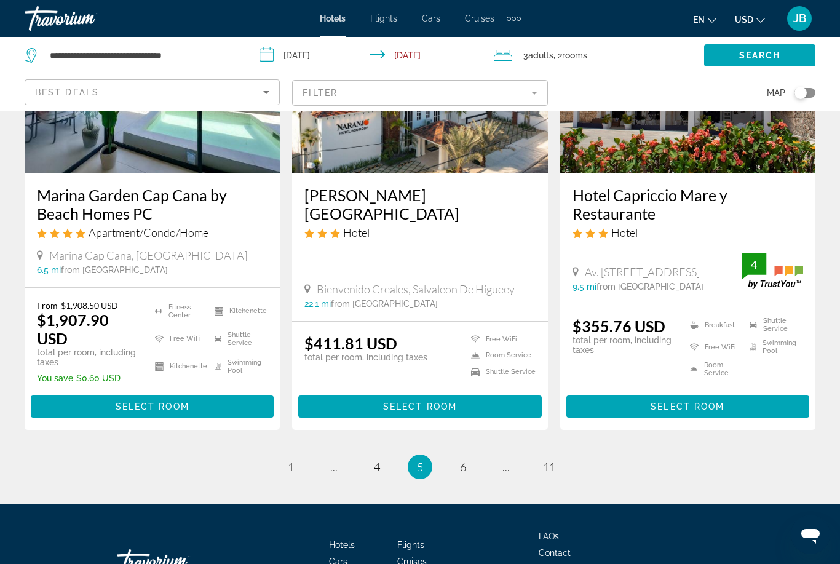
scroll to position [1623, 0]
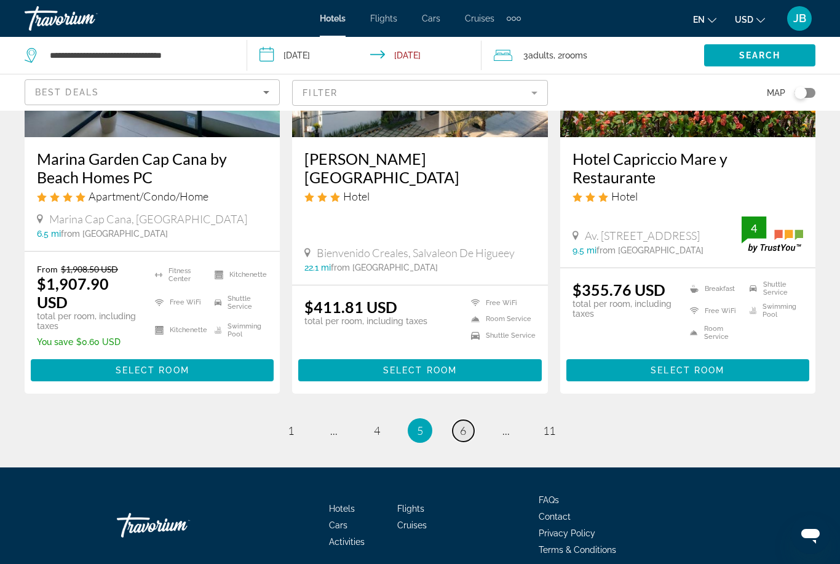
click at [466, 423] on link "page 6" at bounding box center [463, 431] width 22 height 22
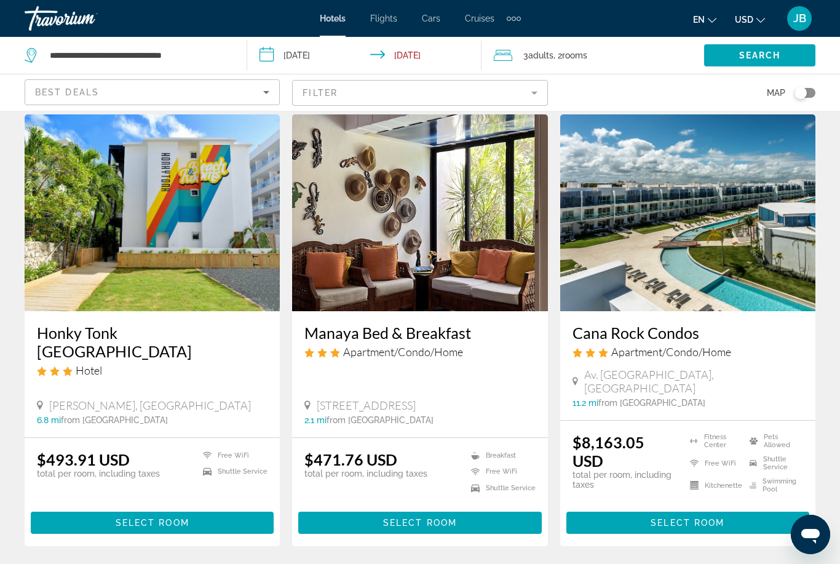
scroll to position [1549, 0]
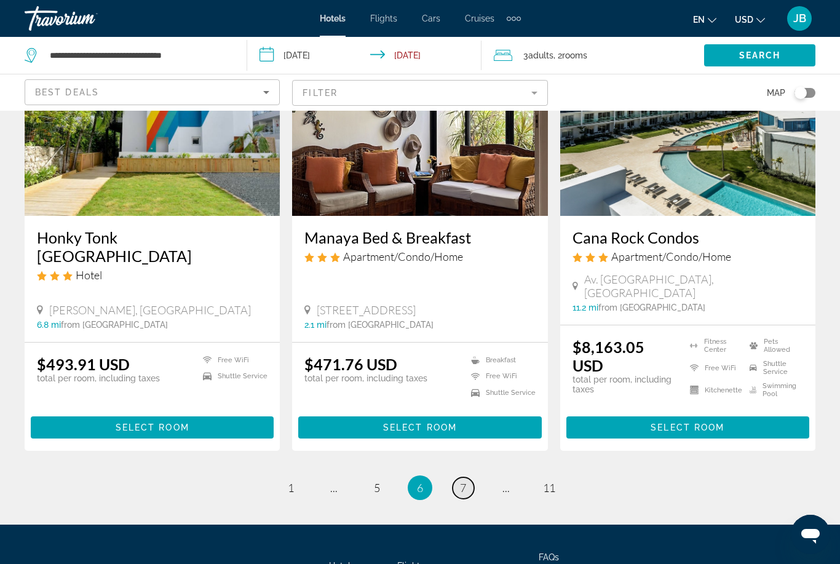
click at [464, 481] on span "7" at bounding box center [463, 488] width 6 height 14
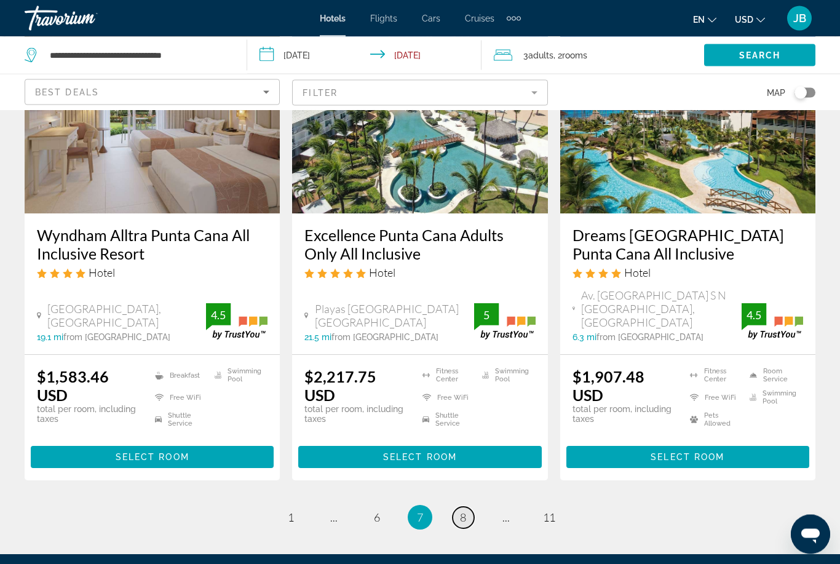
scroll to position [1681, 0]
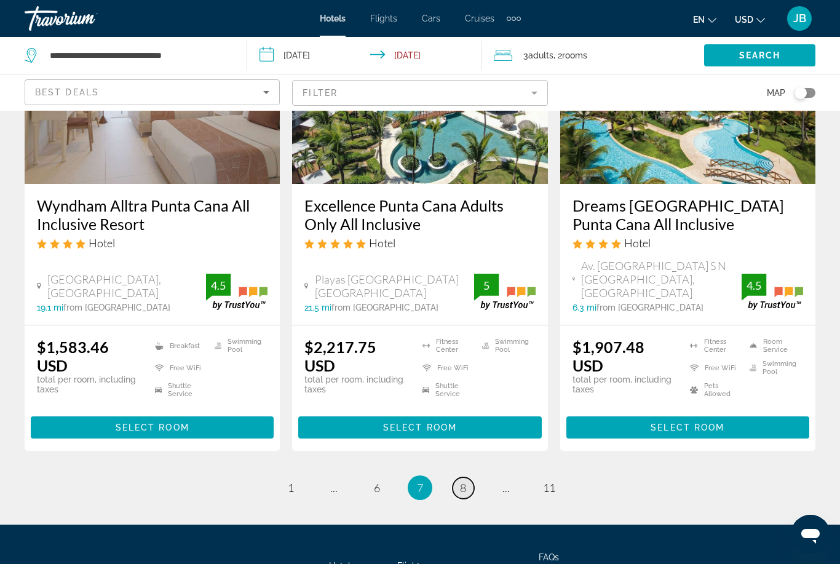
click at [469, 477] on link "page 8" at bounding box center [463, 488] width 22 height 22
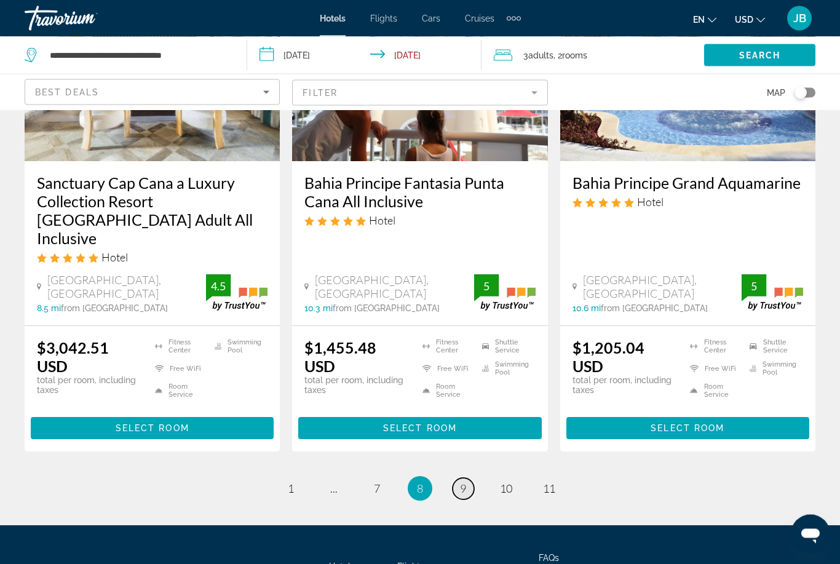
scroll to position [1669, 0]
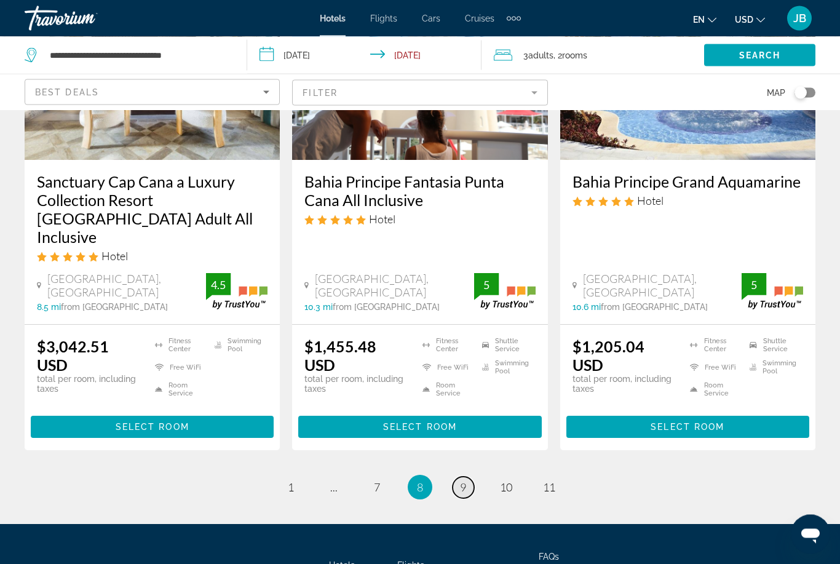
click at [463, 481] on span "9" at bounding box center [463, 488] width 6 height 14
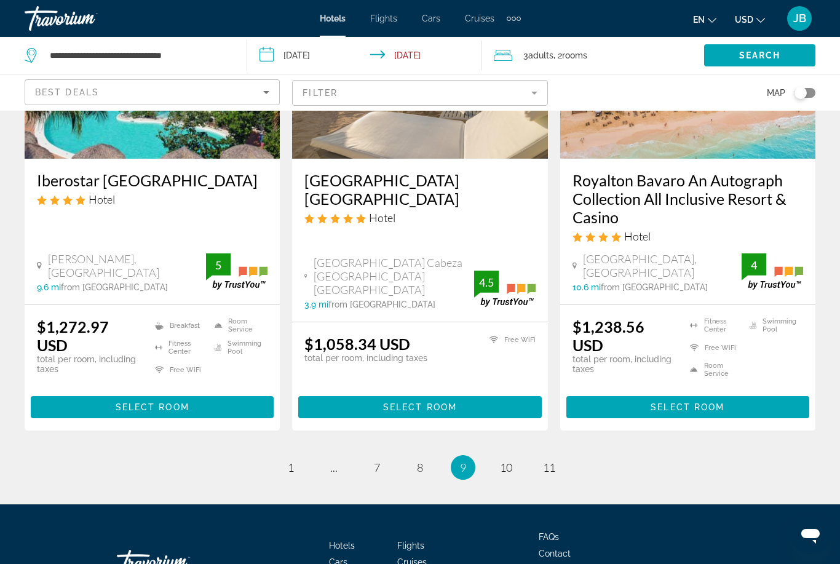
scroll to position [1686, 0]
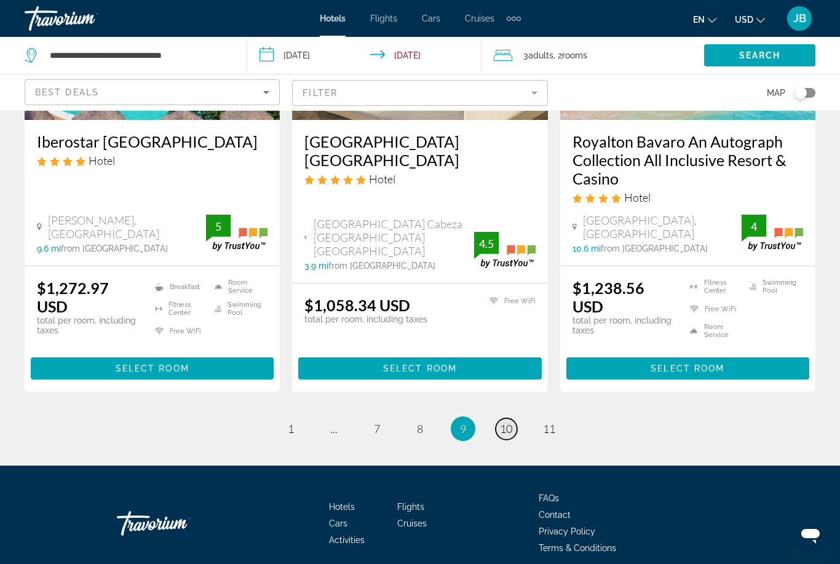
click at [508, 426] on link "page 10" at bounding box center [506, 429] width 22 height 22
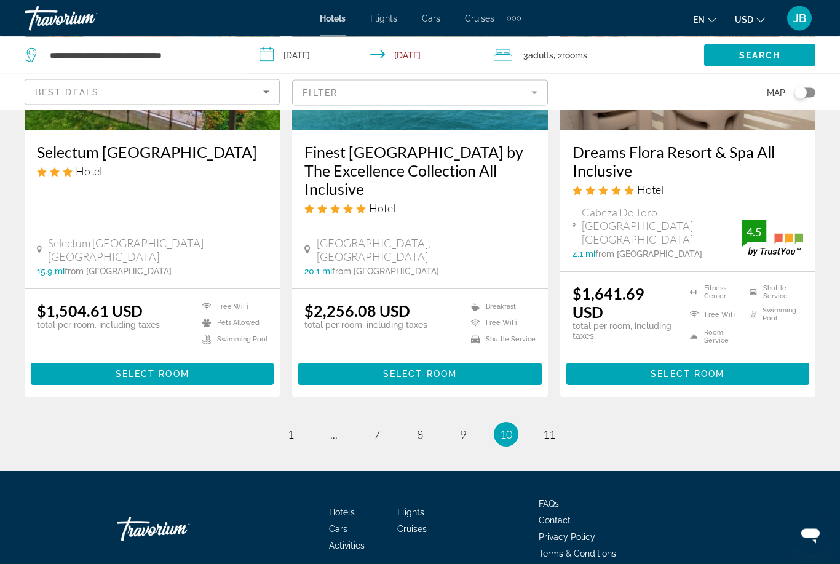
scroll to position [1686, 0]
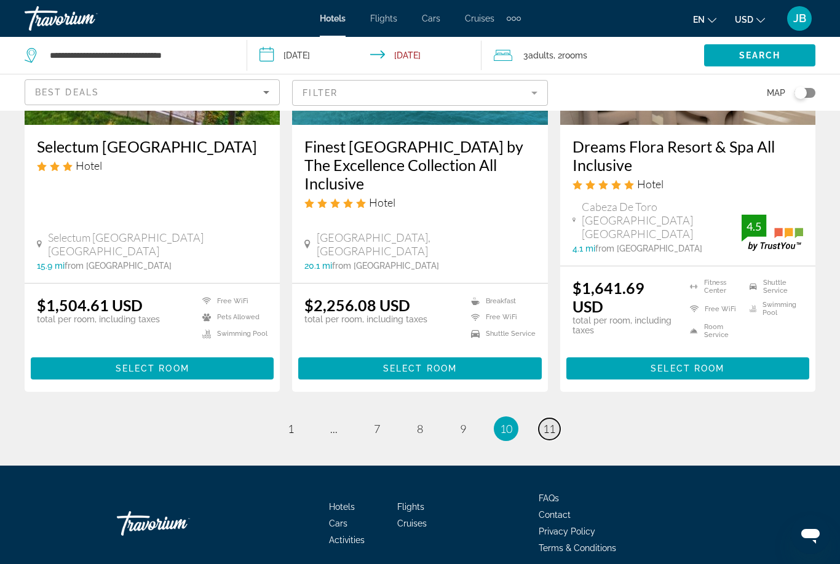
click at [546, 422] on span "11" at bounding box center [549, 429] width 12 height 14
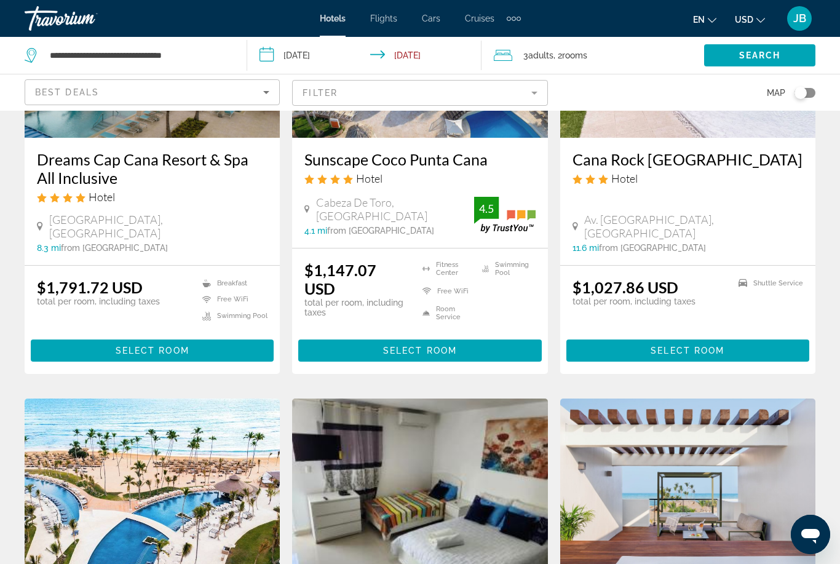
scroll to position [211, 0]
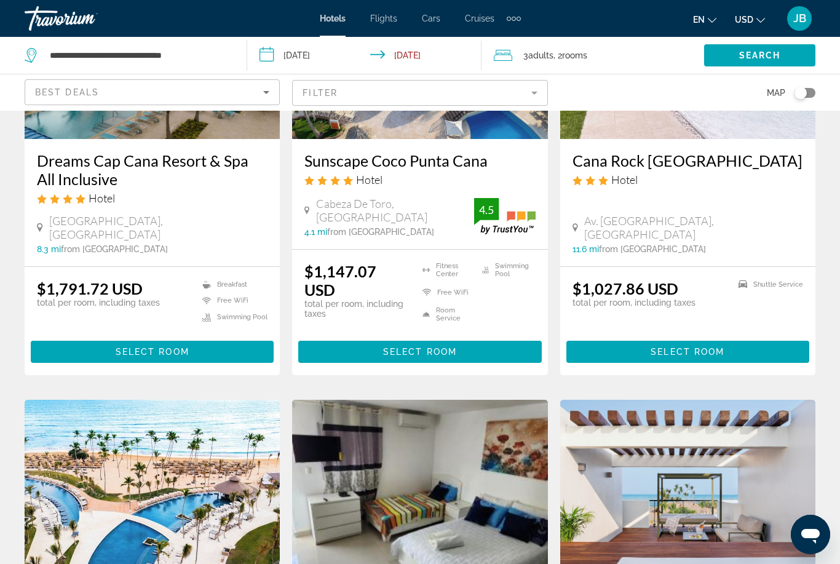
click at [435, 45] on input "**********" at bounding box center [367, 57] width 240 height 41
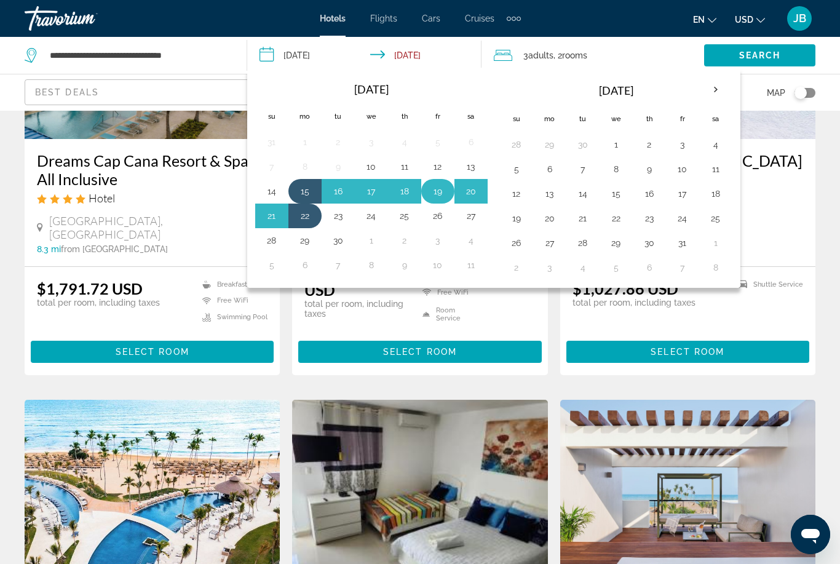
click at [438, 187] on button "19" at bounding box center [438, 191] width 20 height 17
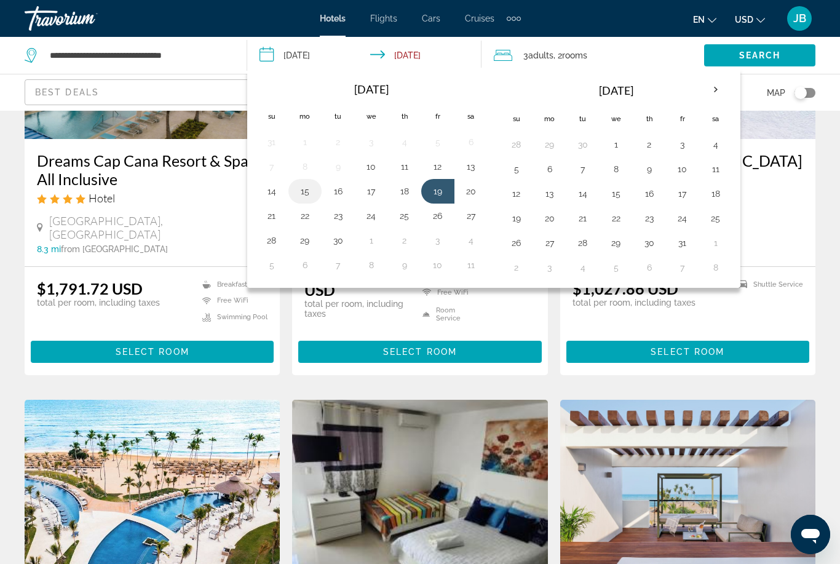
click at [304, 191] on button "15" at bounding box center [305, 191] width 20 height 17
type input "**********"
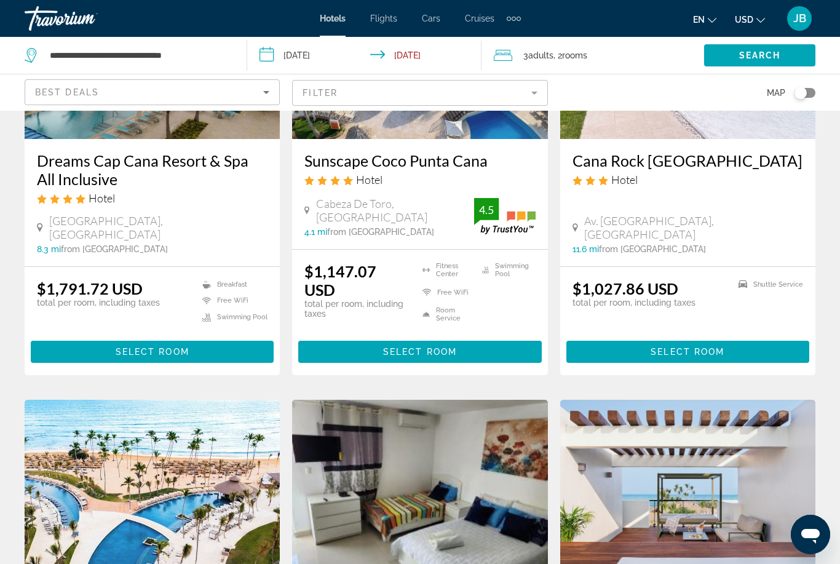
click at [419, 50] on input "**********" at bounding box center [367, 57] width 240 height 41
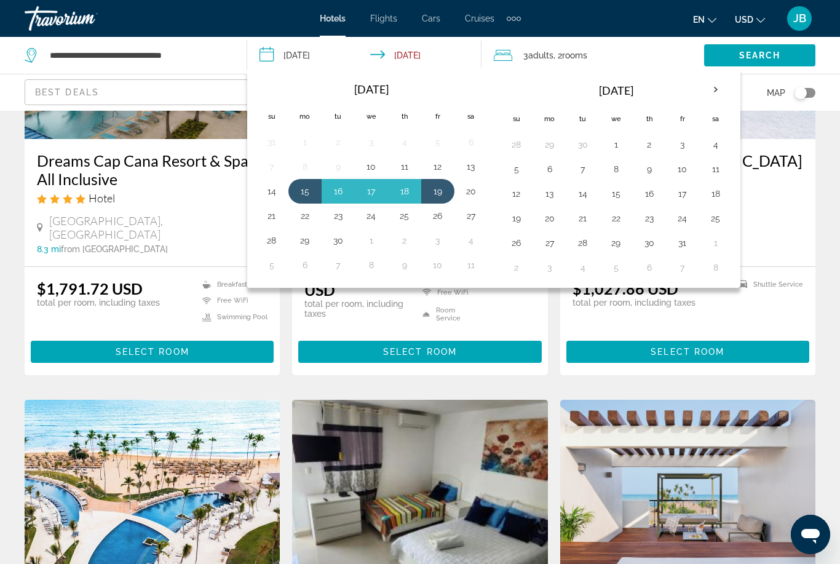
click at [416, 56] on input "**********" at bounding box center [367, 57] width 240 height 41
click at [757, 37] on div "Search" at bounding box center [772, 55] width 136 height 37
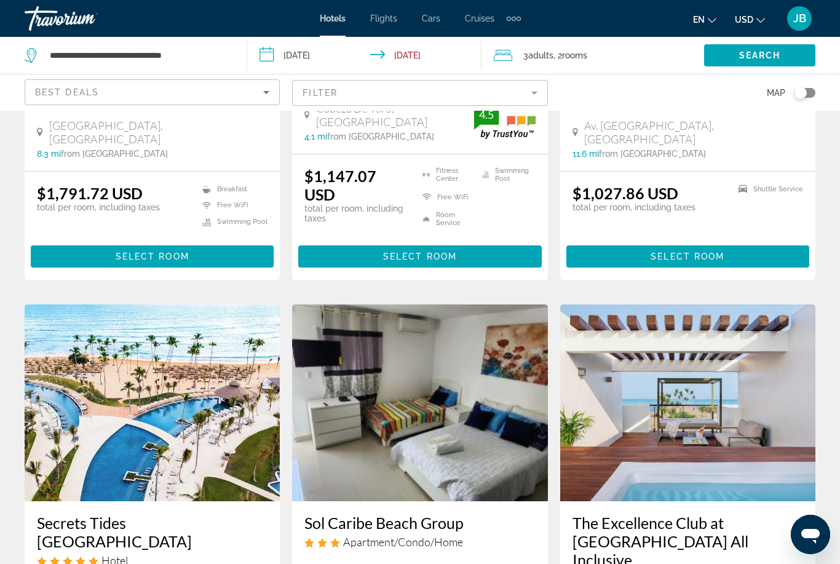
scroll to position [297, 0]
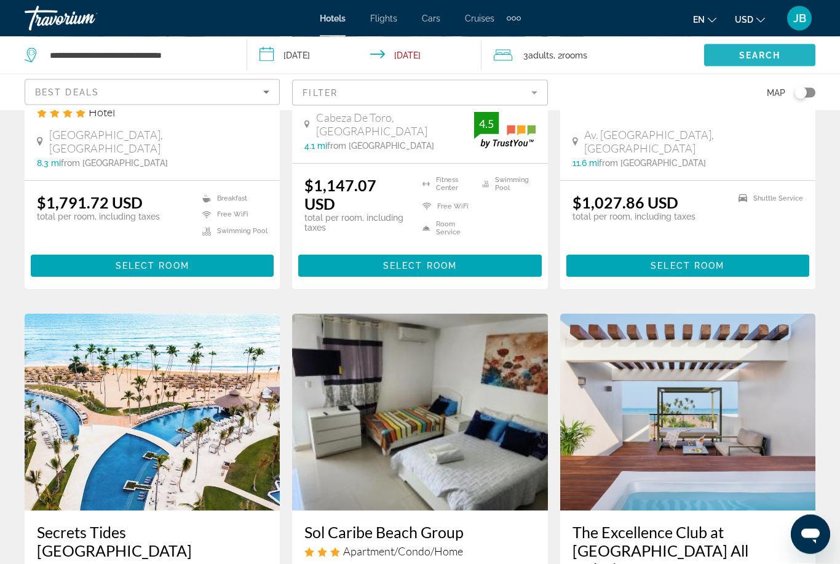
click at [746, 56] on span "Search" at bounding box center [760, 55] width 42 height 10
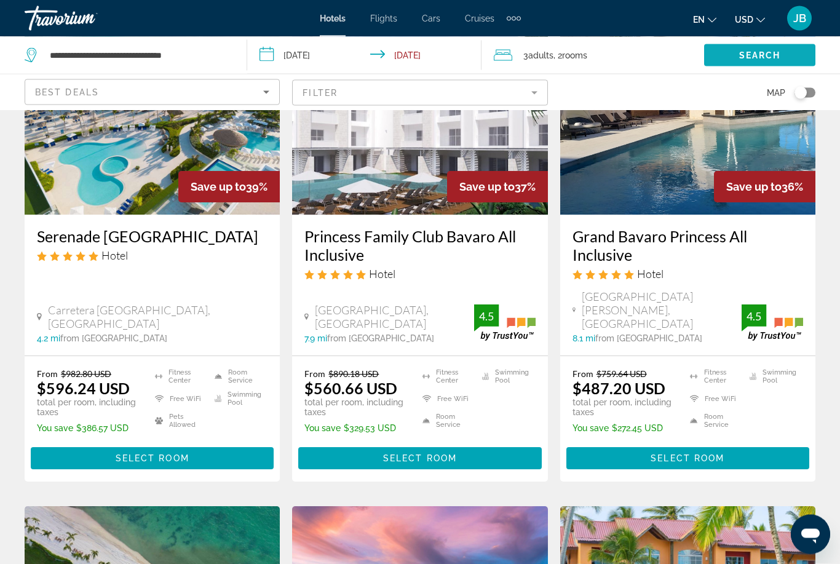
scroll to position [598, 0]
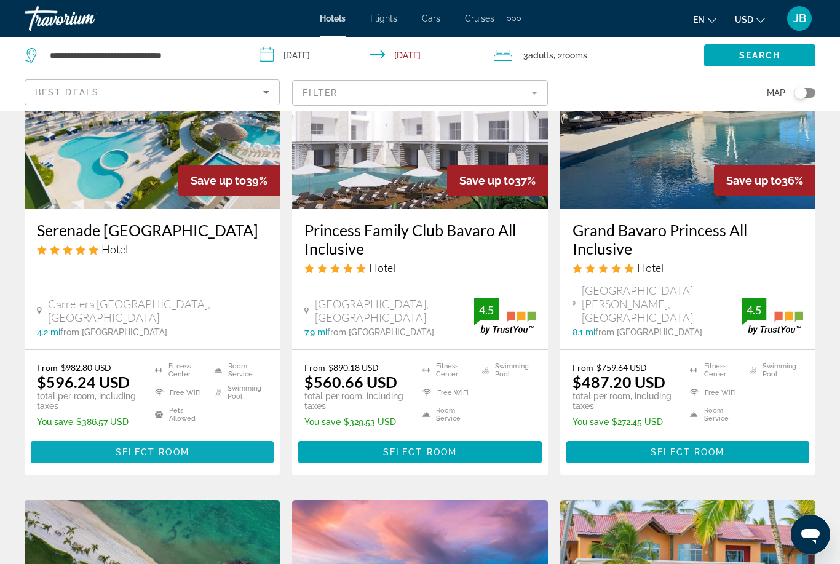
click at [60, 442] on span "Main content" at bounding box center [152, 452] width 243 height 30
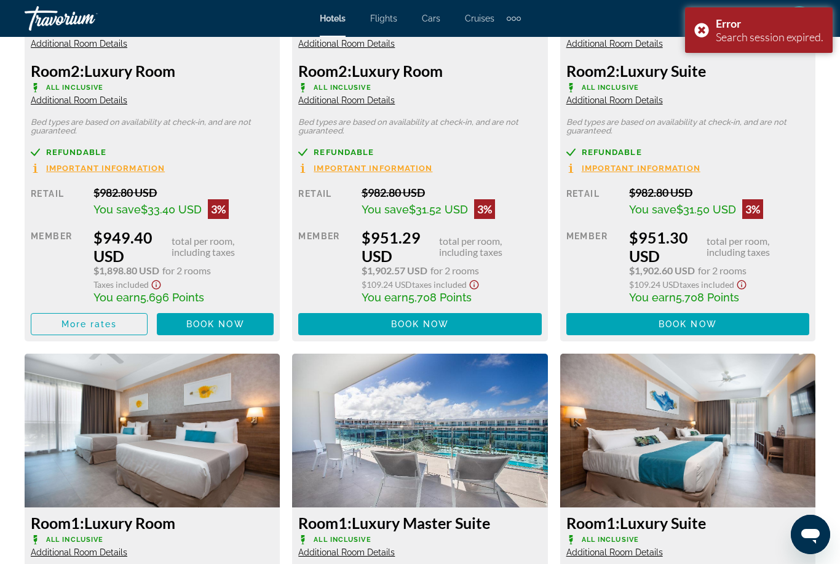
scroll to position [3130, 0]
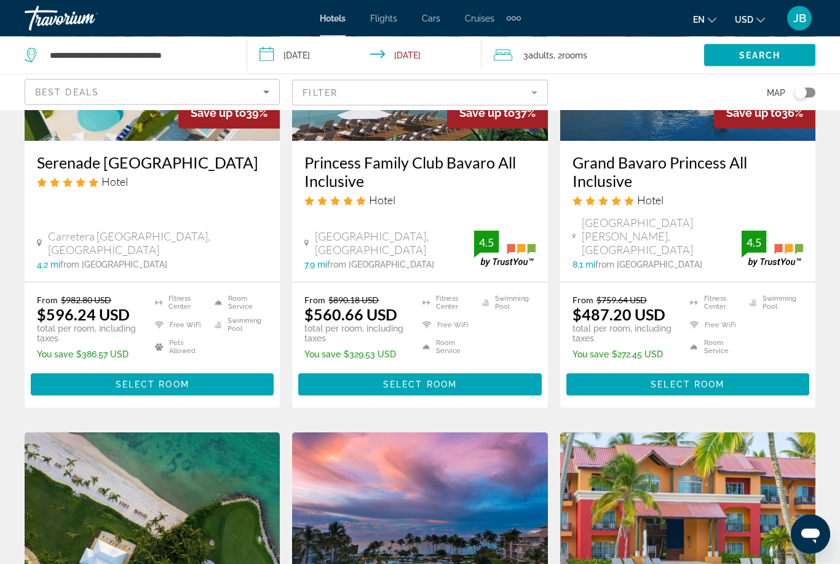
scroll to position [666, 0]
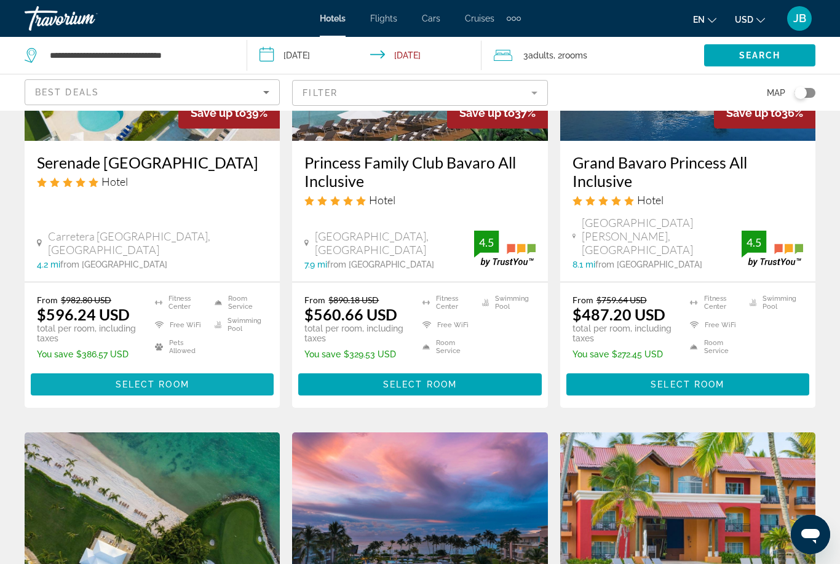
click at [136, 379] on span "Select Room" at bounding box center [153, 384] width 74 height 10
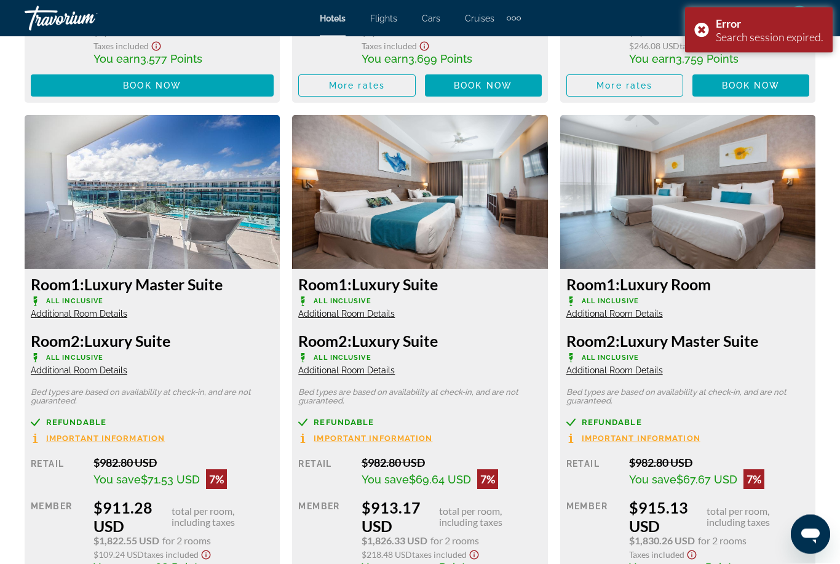
scroll to position [2356, 0]
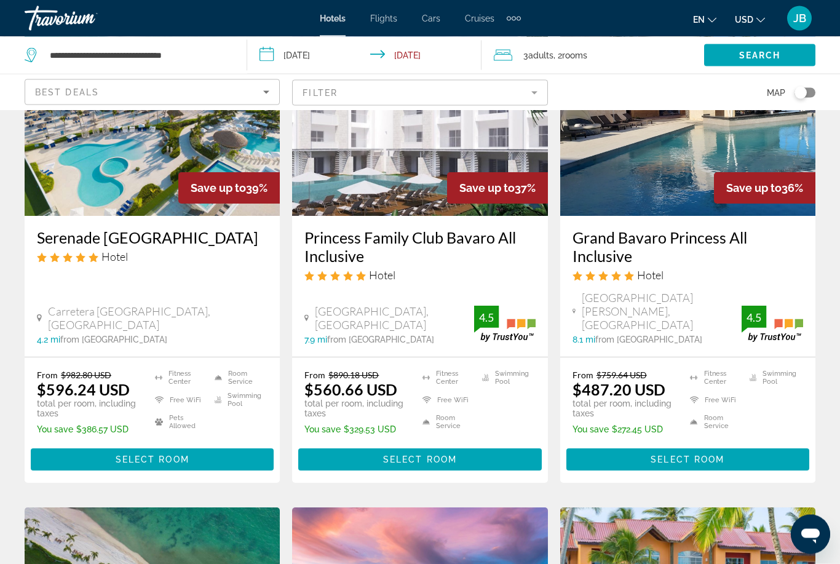
scroll to position [591, 0]
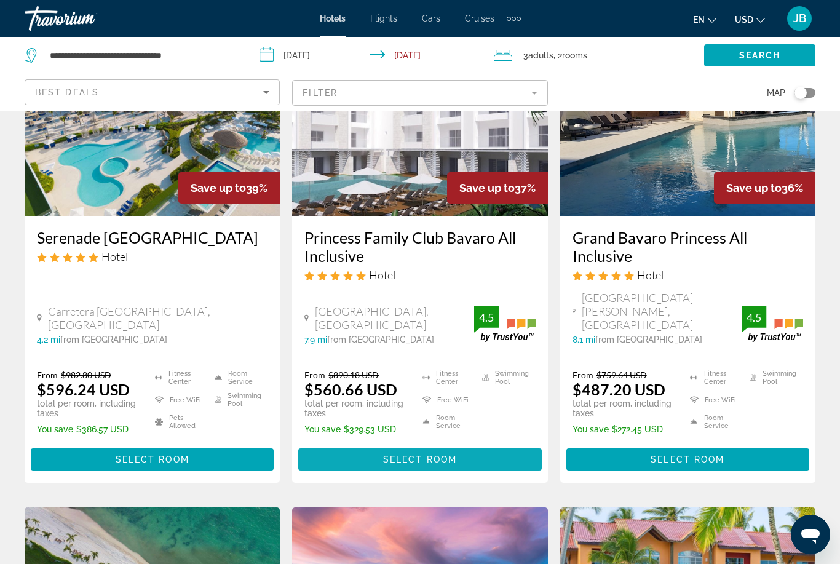
click at [510, 450] on span "Main content" at bounding box center [419, 459] width 243 height 30
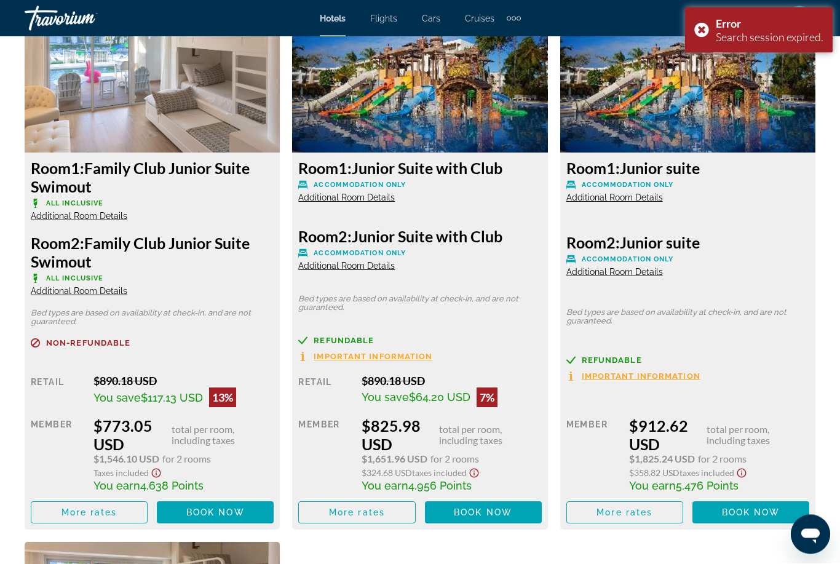
scroll to position [2461, 0]
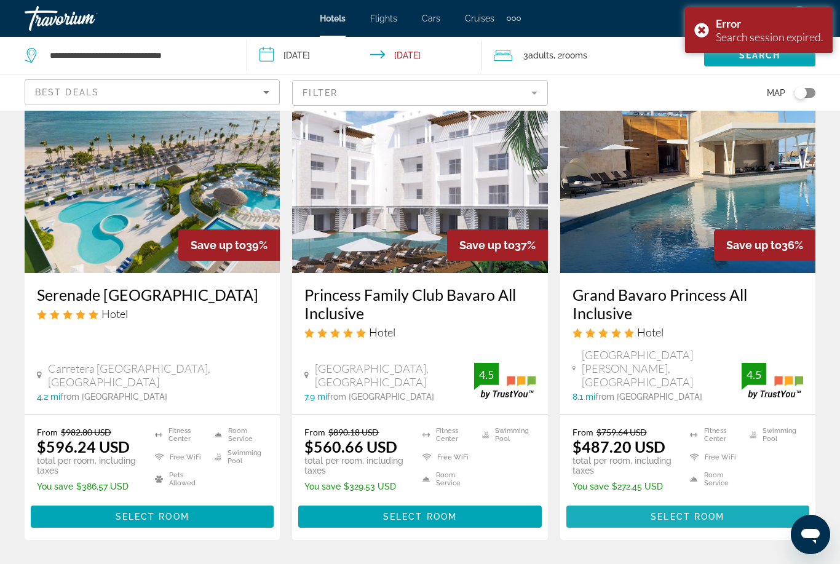
scroll to position [532, 0]
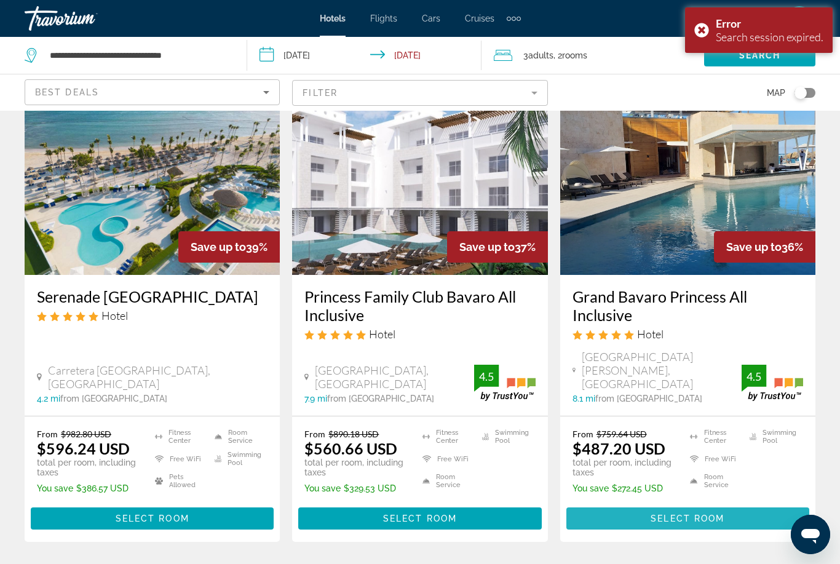
click at [718, 513] on span "Select Room" at bounding box center [687, 518] width 74 height 10
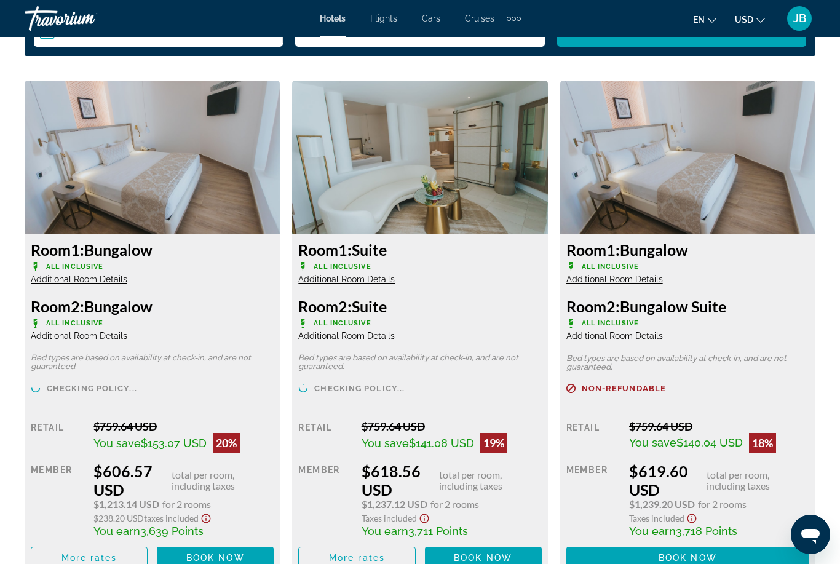
scroll to position [1873, 0]
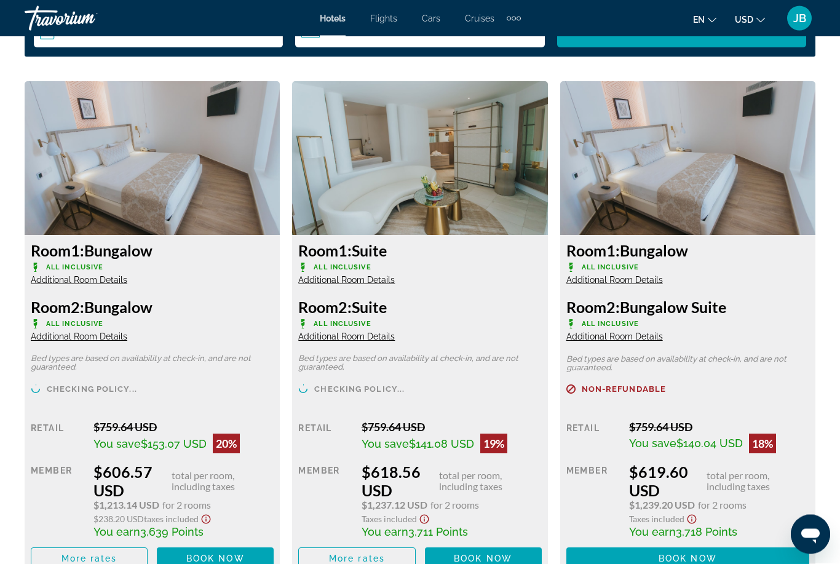
click at [202, 178] on img "Main content" at bounding box center [152, 159] width 255 height 154
click at [178, 156] on img "Main content" at bounding box center [152, 159] width 255 height 154
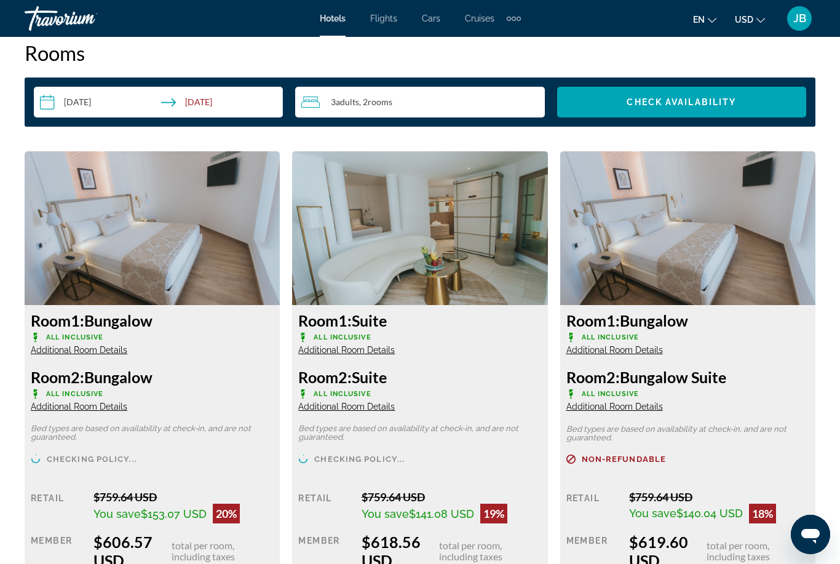
scroll to position [1803, 0]
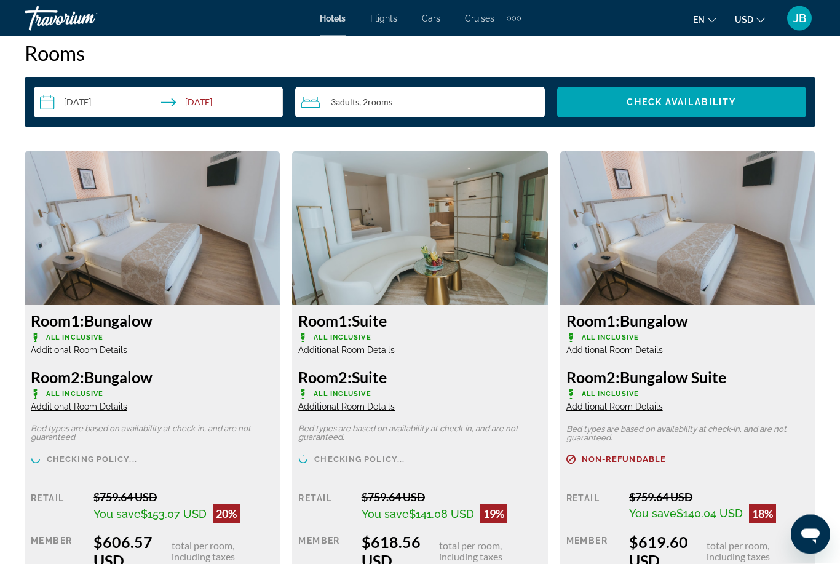
click at [170, 213] on img "Main content" at bounding box center [152, 229] width 255 height 154
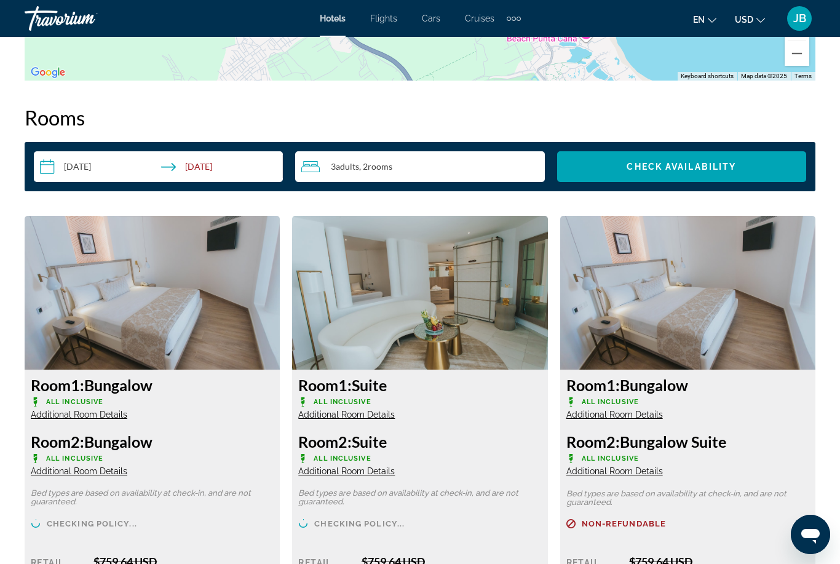
click at [192, 260] on img "Main content" at bounding box center [152, 293] width 255 height 154
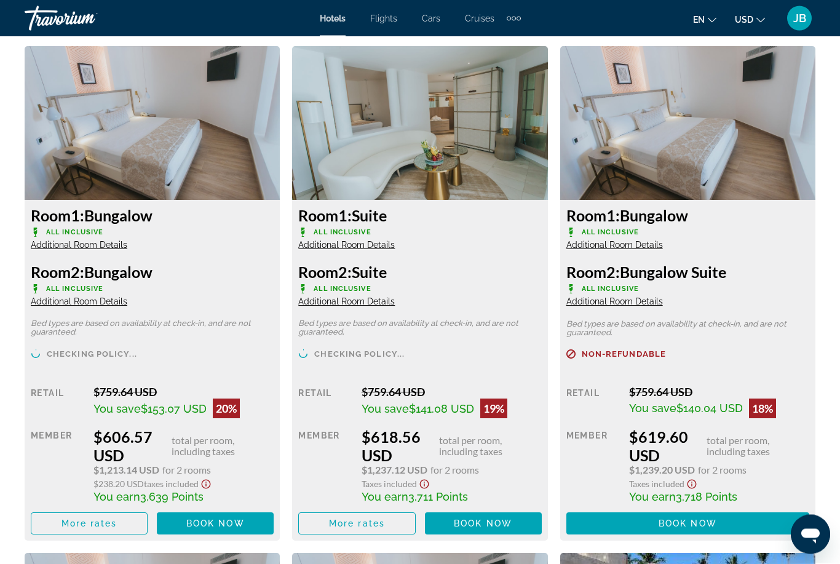
scroll to position [1909, 0]
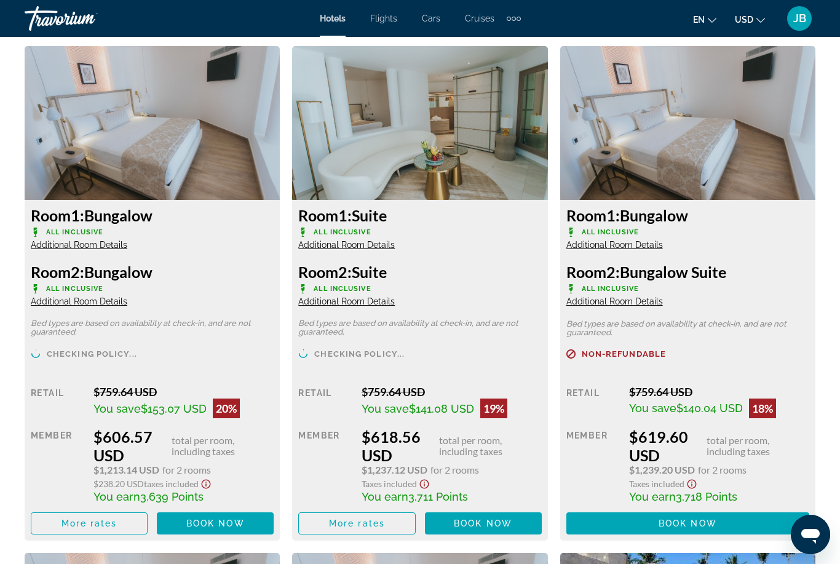
click at [125, 131] on img "Main content" at bounding box center [152, 123] width 255 height 154
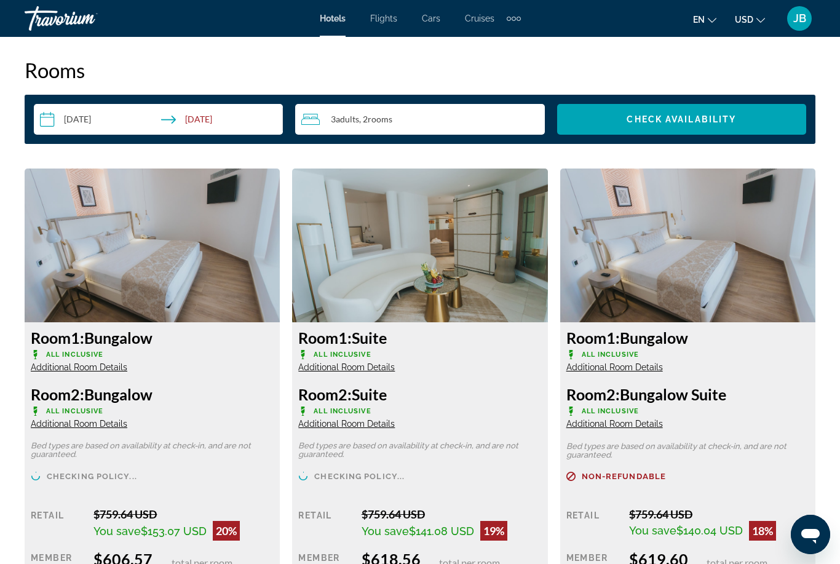
scroll to position [1786, 0]
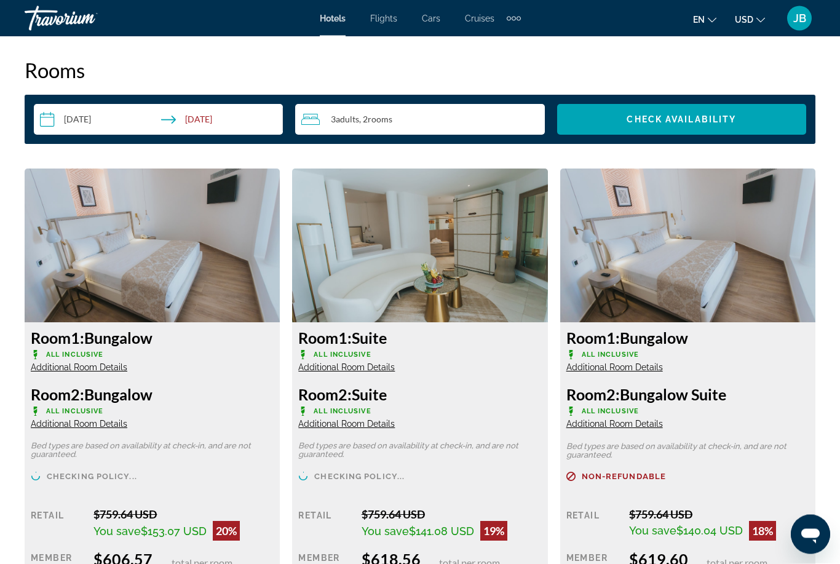
click at [364, 372] on span "Additional Room Details" at bounding box center [346, 368] width 96 height 10
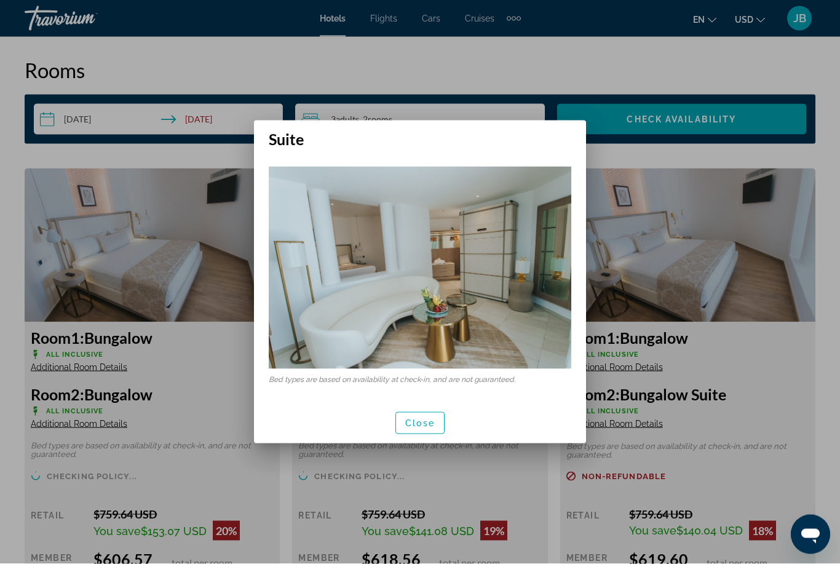
scroll to position [0, 0]
click at [411, 424] on span "Close" at bounding box center [420, 423] width 30 height 10
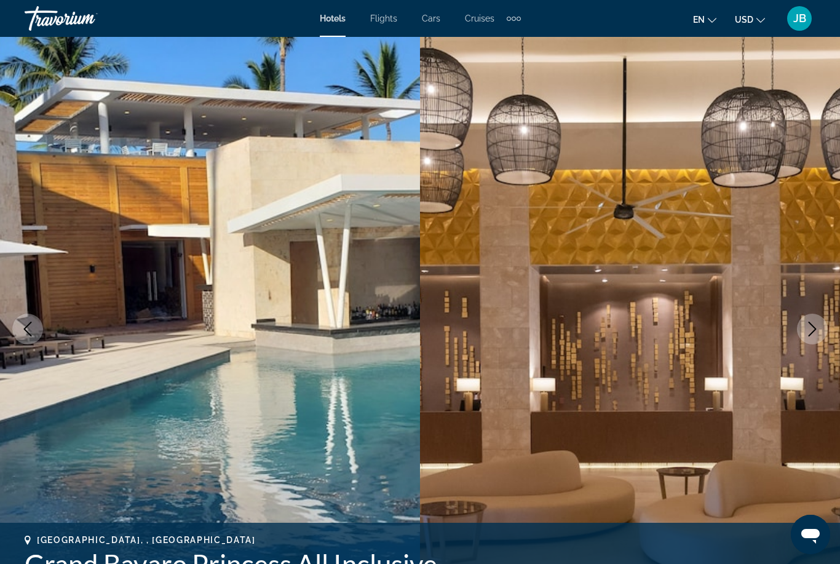
scroll to position [1787, 0]
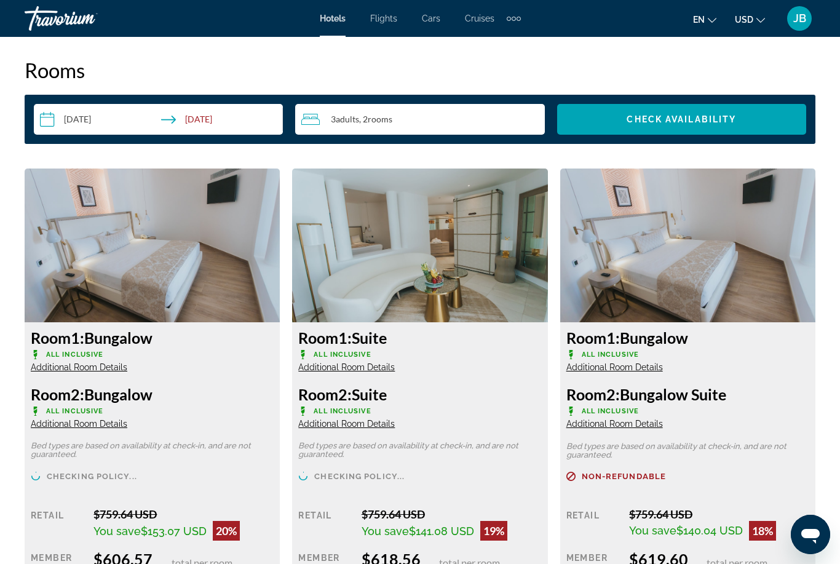
click at [436, 273] on img "Main content" at bounding box center [419, 245] width 255 height 154
click at [433, 255] on img "Main content" at bounding box center [419, 245] width 255 height 154
click at [436, 258] on img "Main content" at bounding box center [419, 245] width 255 height 154
click at [441, 266] on img "Main content" at bounding box center [419, 245] width 255 height 154
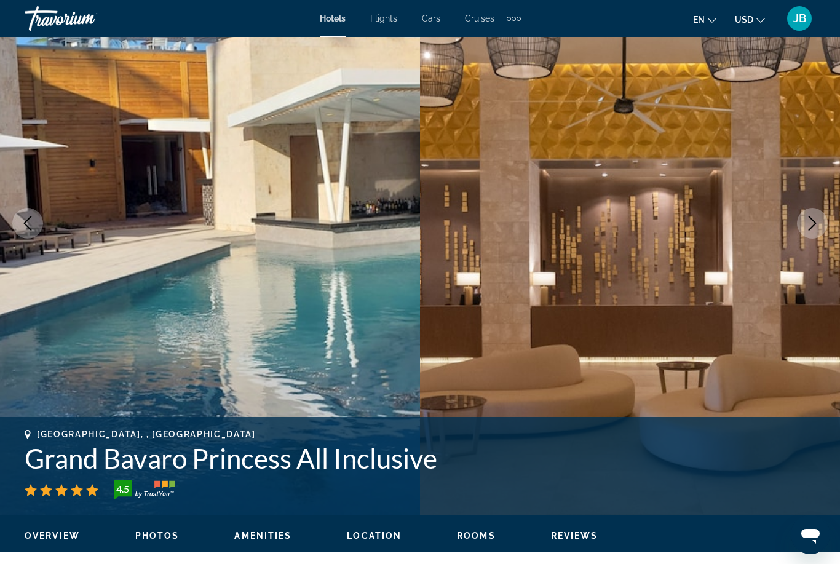
scroll to position [104, 0]
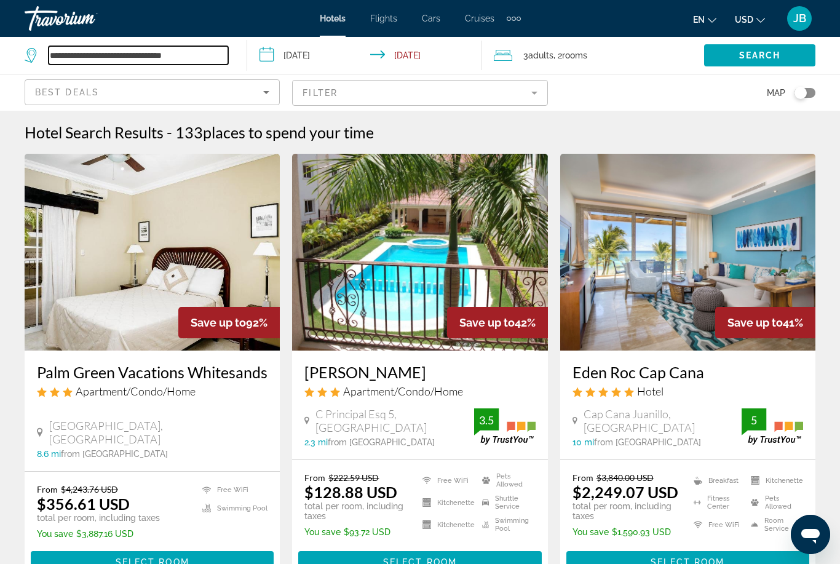
click at [194, 57] on input "**********" at bounding box center [138, 55] width 179 height 18
click at [216, 64] on input "**********" at bounding box center [138, 55] width 179 height 18
click at [211, 61] on input "**********" at bounding box center [138, 55] width 179 height 18
type input "*"
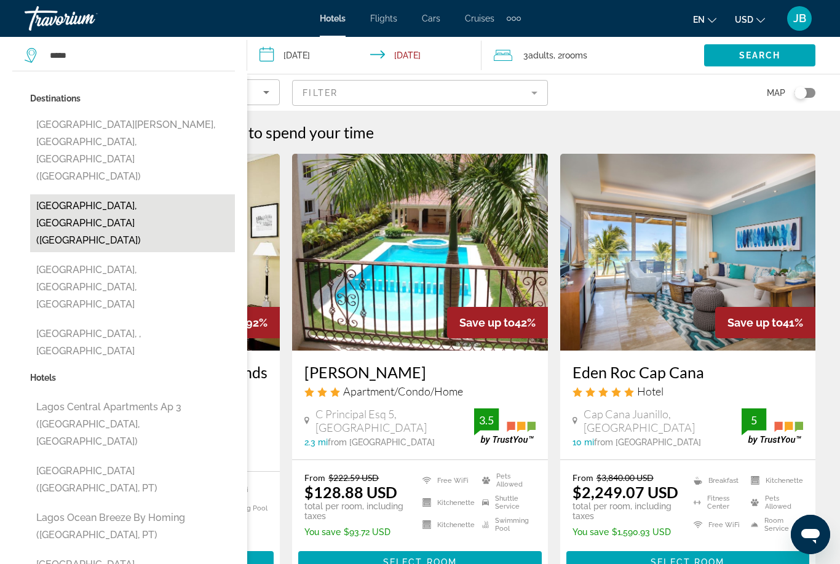
click at [115, 194] on button "[GEOGRAPHIC_DATA], [GEOGRAPHIC_DATA] ([GEOGRAPHIC_DATA])" at bounding box center [132, 223] width 205 height 58
type input "**********"
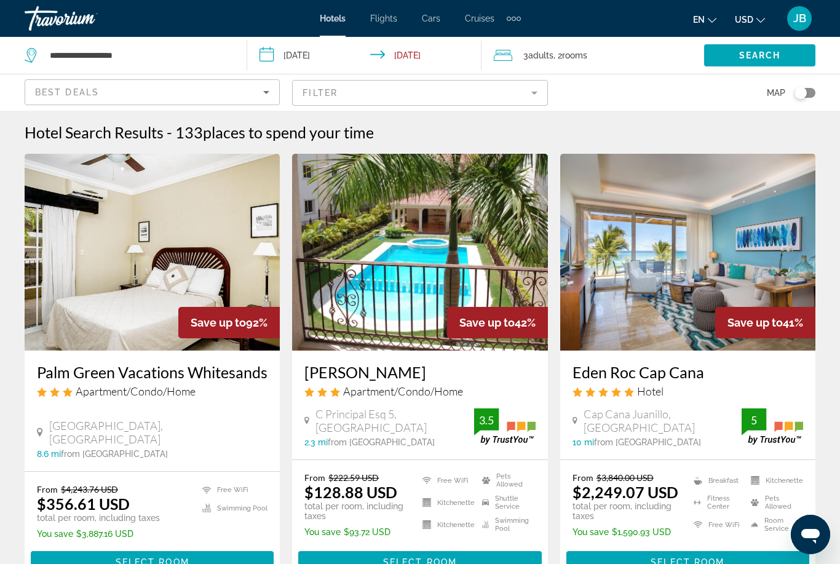
click at [314, 61] on input "**********" at bounding box center [367, 57] width 240 height 41
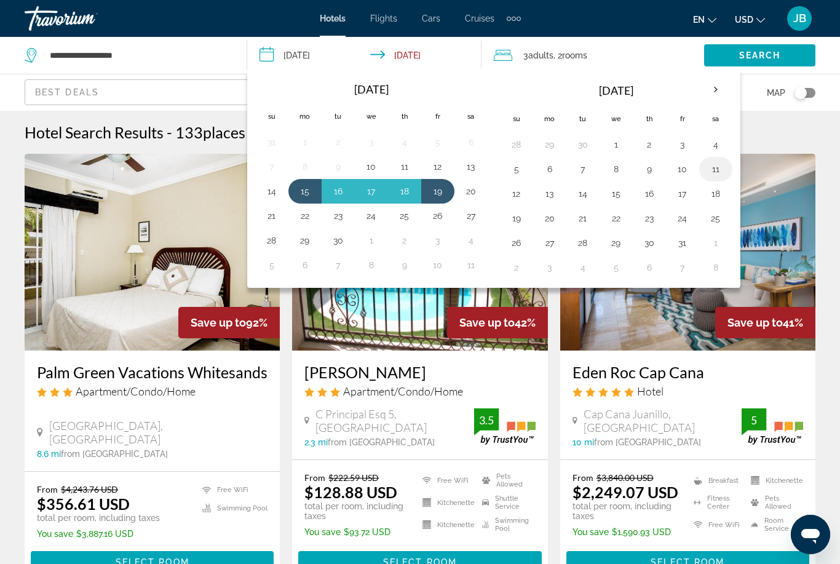
click at [716, 167] on button "11" at bounding box center [716, 168] width 20 height 17
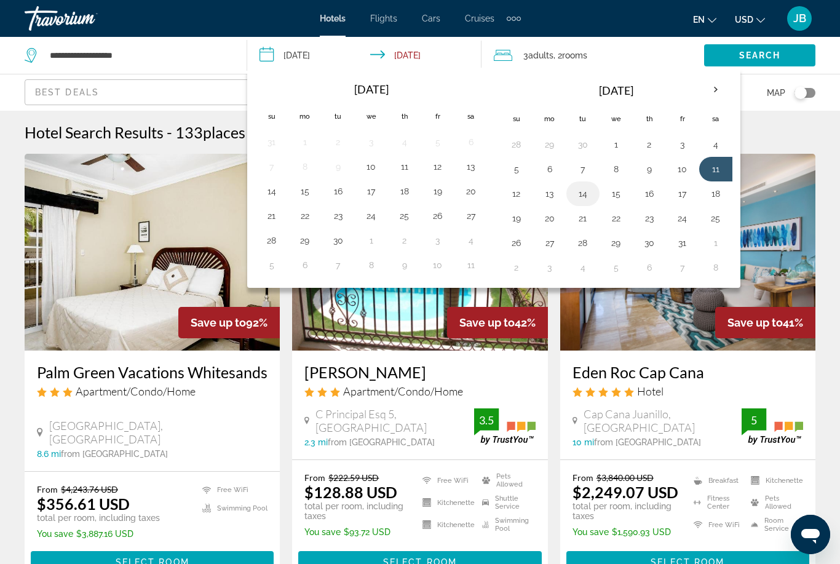
click at [582, 197] on button "14" at bounding box center [583, 193] width 20 height 17
type input "**********"
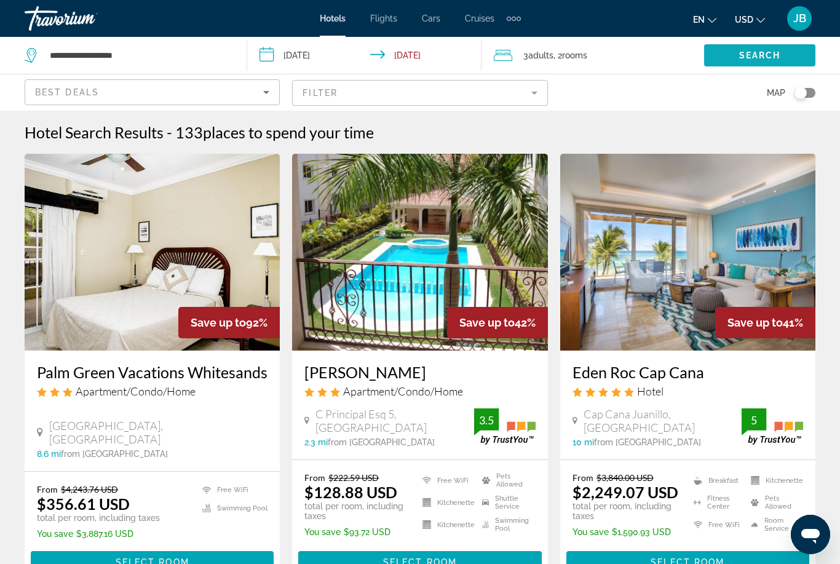
click at [759, 66] on span "Search widget" at bounding box center [759, 56] width 111 height 30
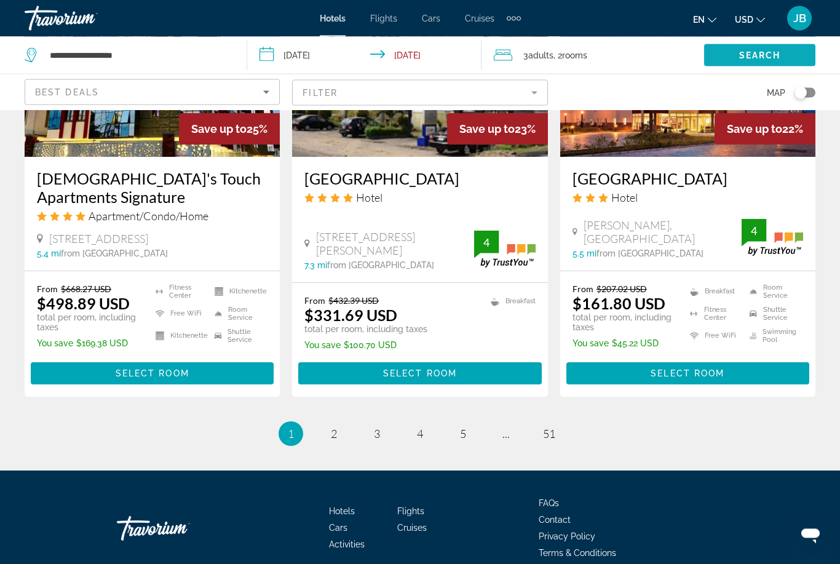
scroll to position [1586, 0]
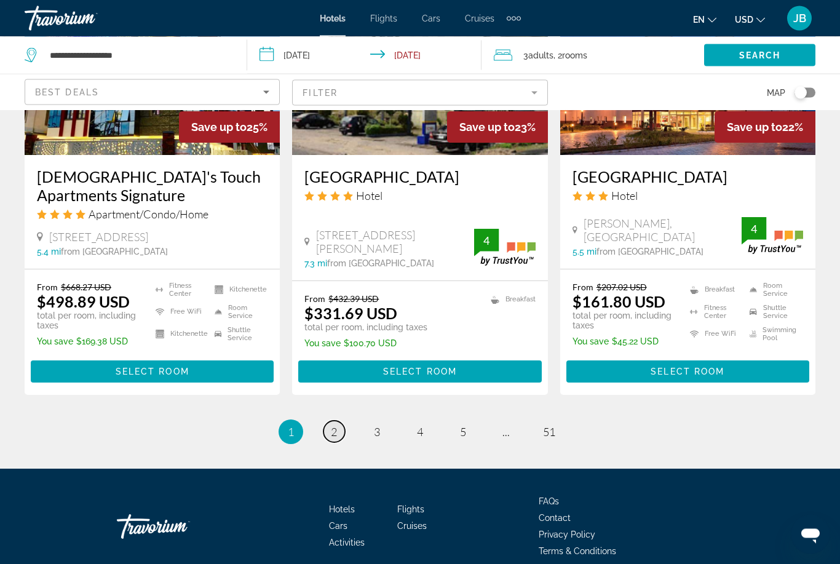
click at [344, 427] on link "page 2" at bounding box center [334, 432] width 22 height 22
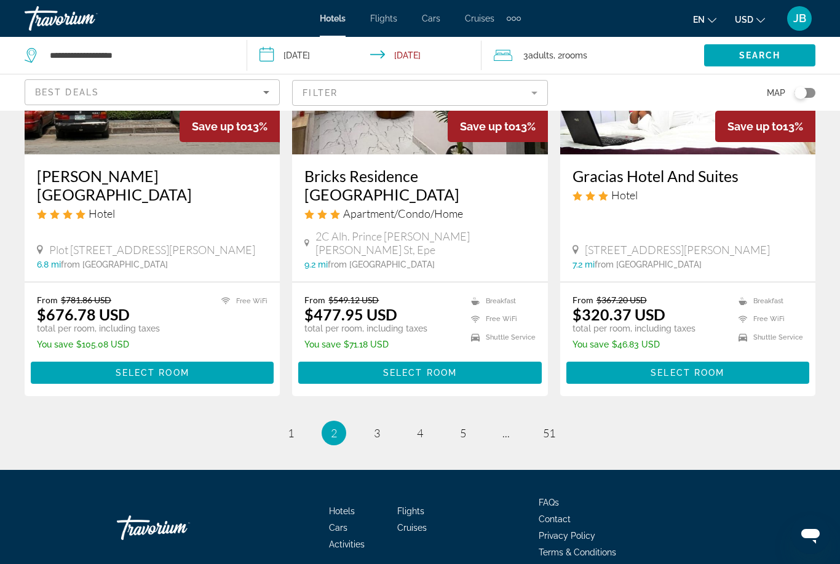
scroll to position [1587, 0]
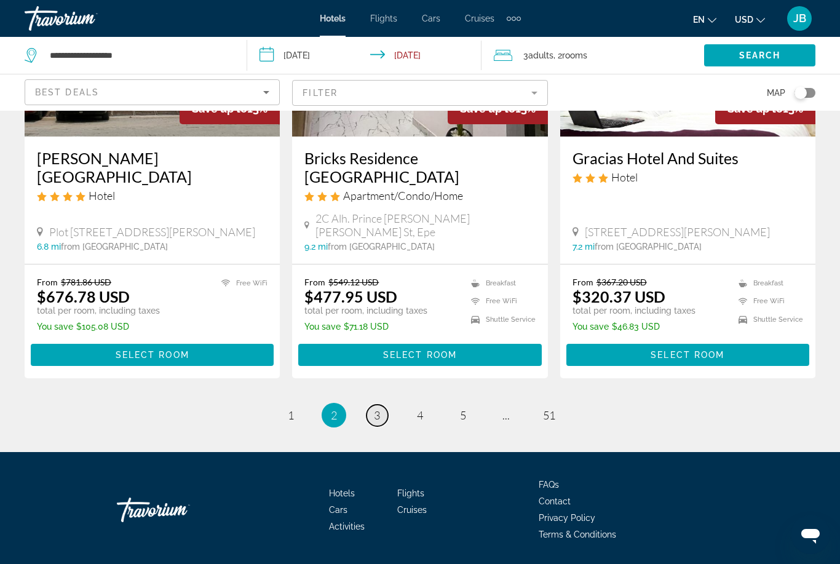
click at [369, 423] on link "page 3" at bounding box center [377, 415] width 22 height 22
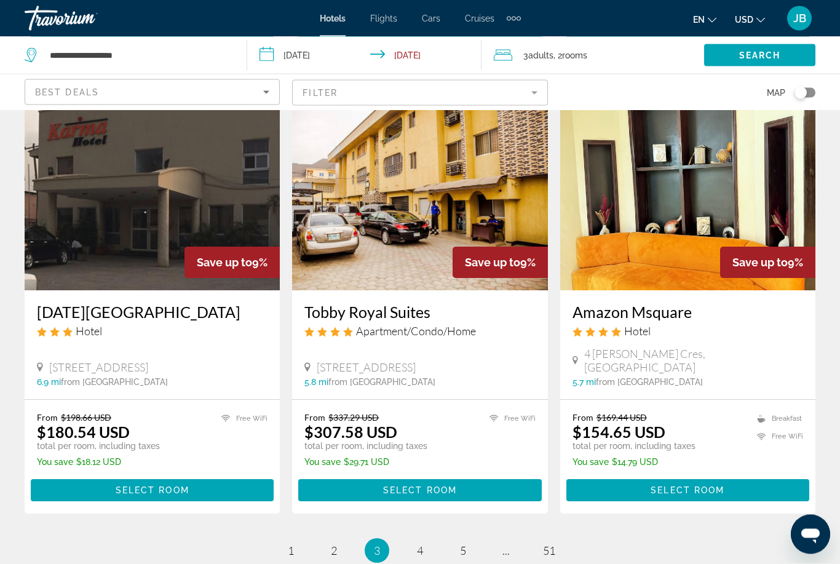
scroll to position [1466, 0]
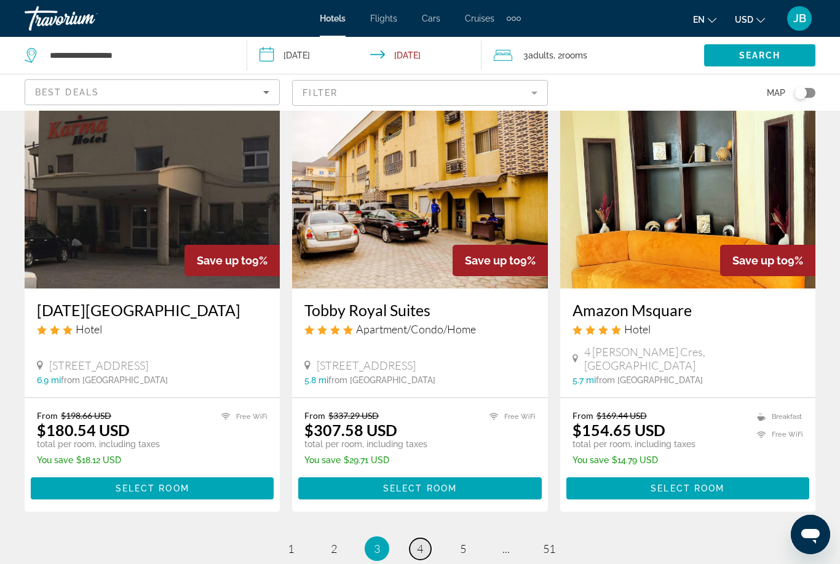
click at [414, 538] on link "page 4" at bounding box center [420, 549] width 22 height 22
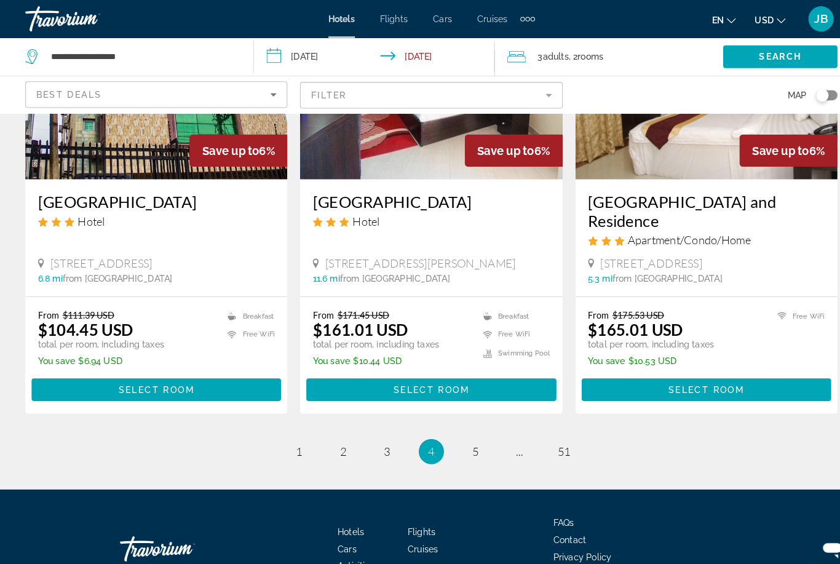
scroll to position [1544, 0]
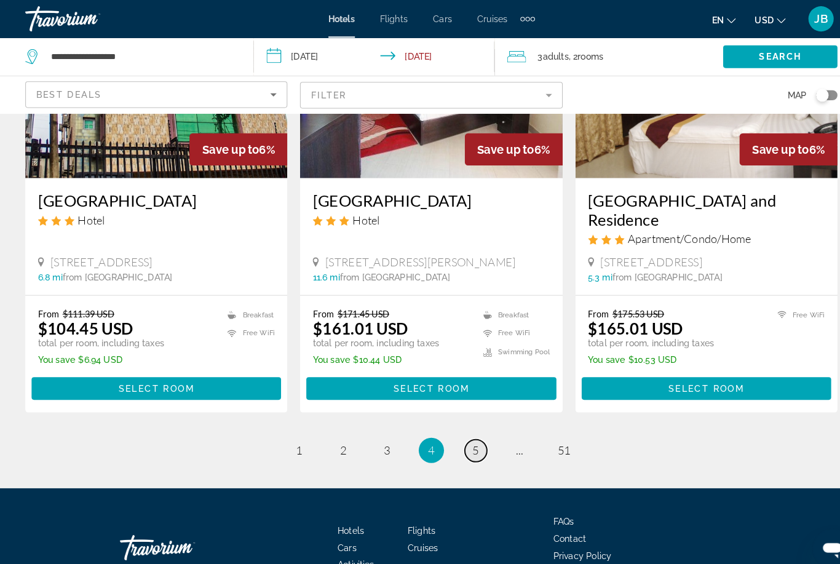
click at [466, 431] on span "5" at bounding box center [463, 438] width 6 height 14
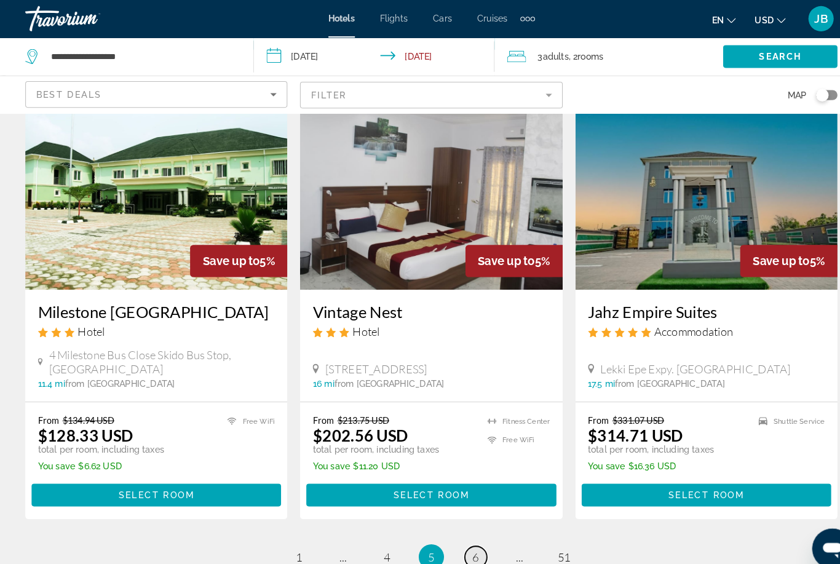
scroll to position [1447, 0]
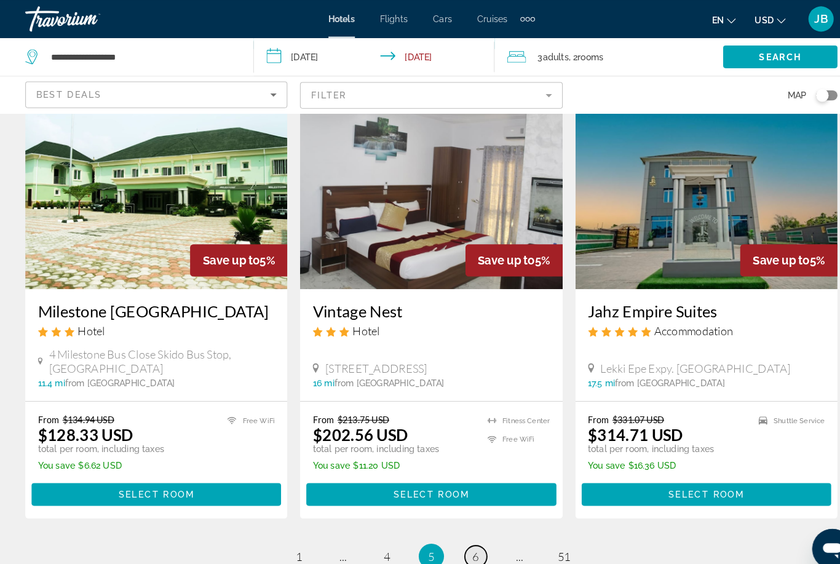
click at [462, 531] on link "page 6" at bounding box center [463, 542] width 22 height 22
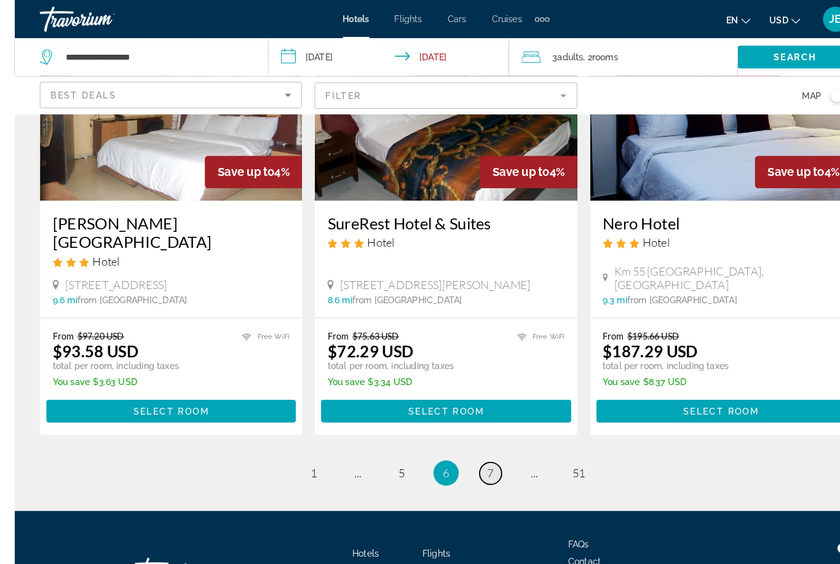
scroll to position [1560, 0]
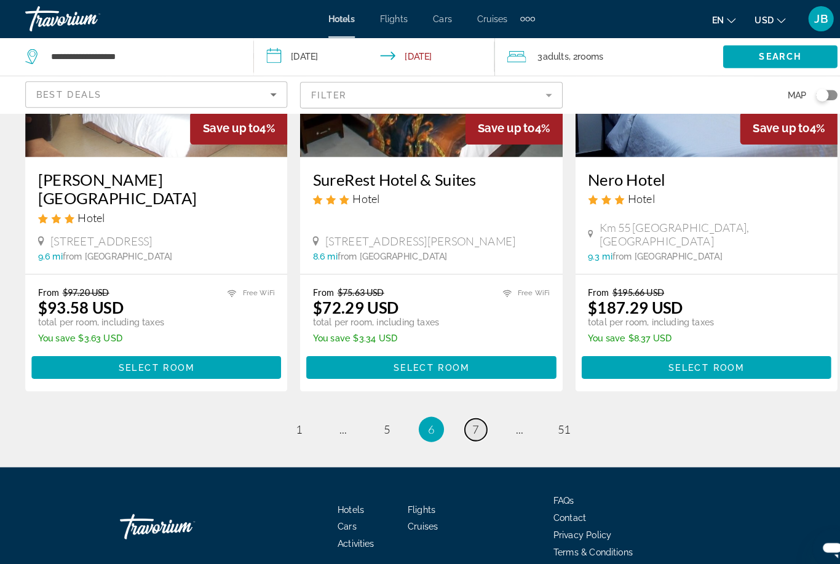
click at [471, 407] on link "page 7" at bounding box center [463, 418] width 22 height 22
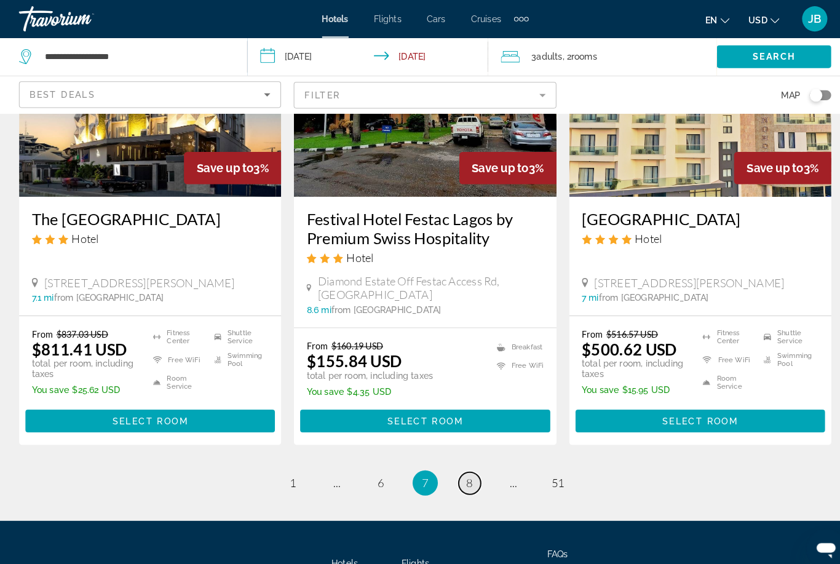
scroll to position [1569, 0]
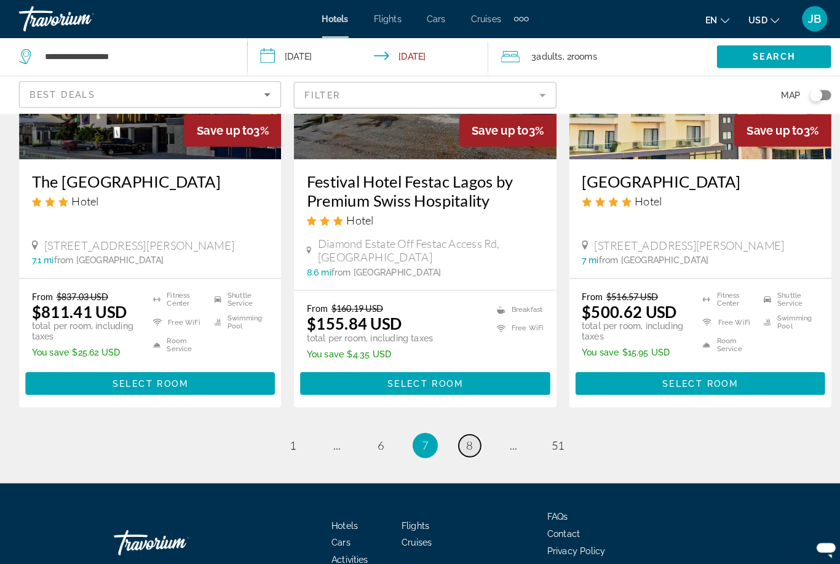
click at [460, 427] on span "8" at bounding box center [463, 434] width 6 height 14
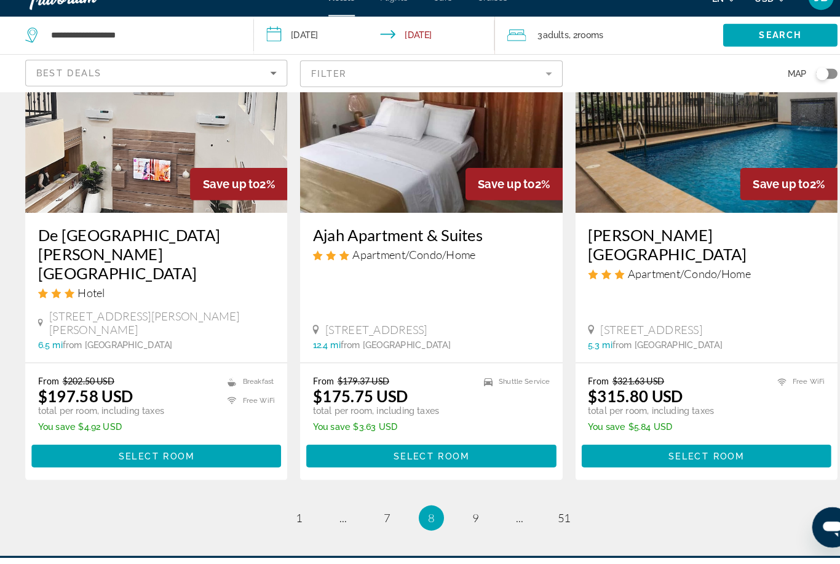
scroll to position [1590, 0]
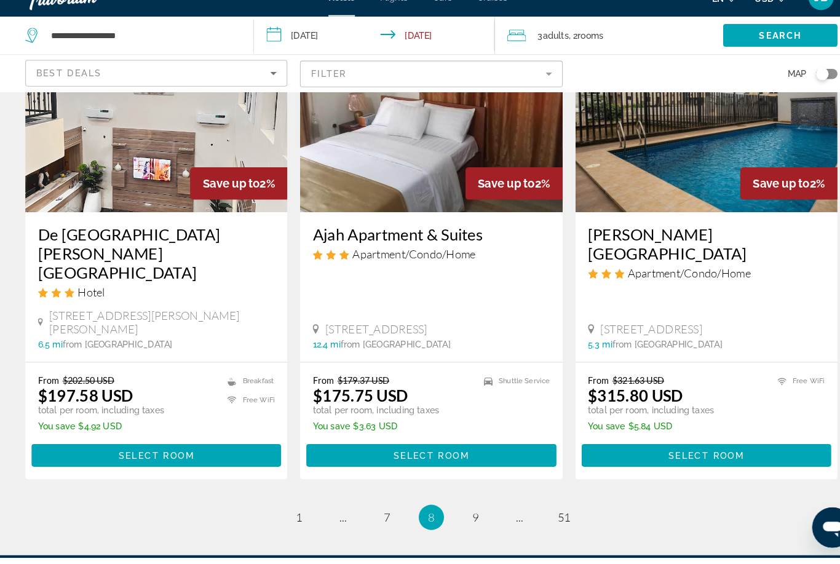
click at [357, 130] on img "Main content" at bounding box center [419, 129] width 255 height 197
